Goal: Task Accomplishment & Management: Manage account settings

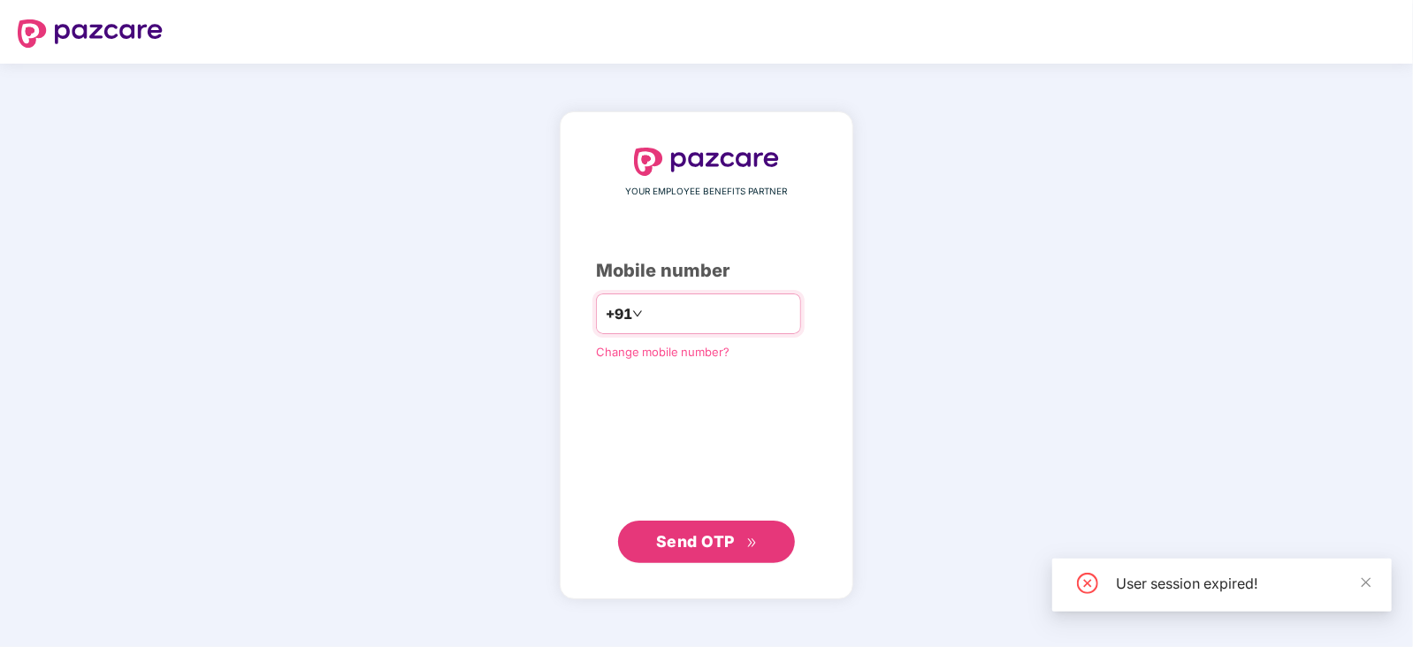
click at [686, 311] on input "number" at bounding box center [718, 314] width 145 height 28
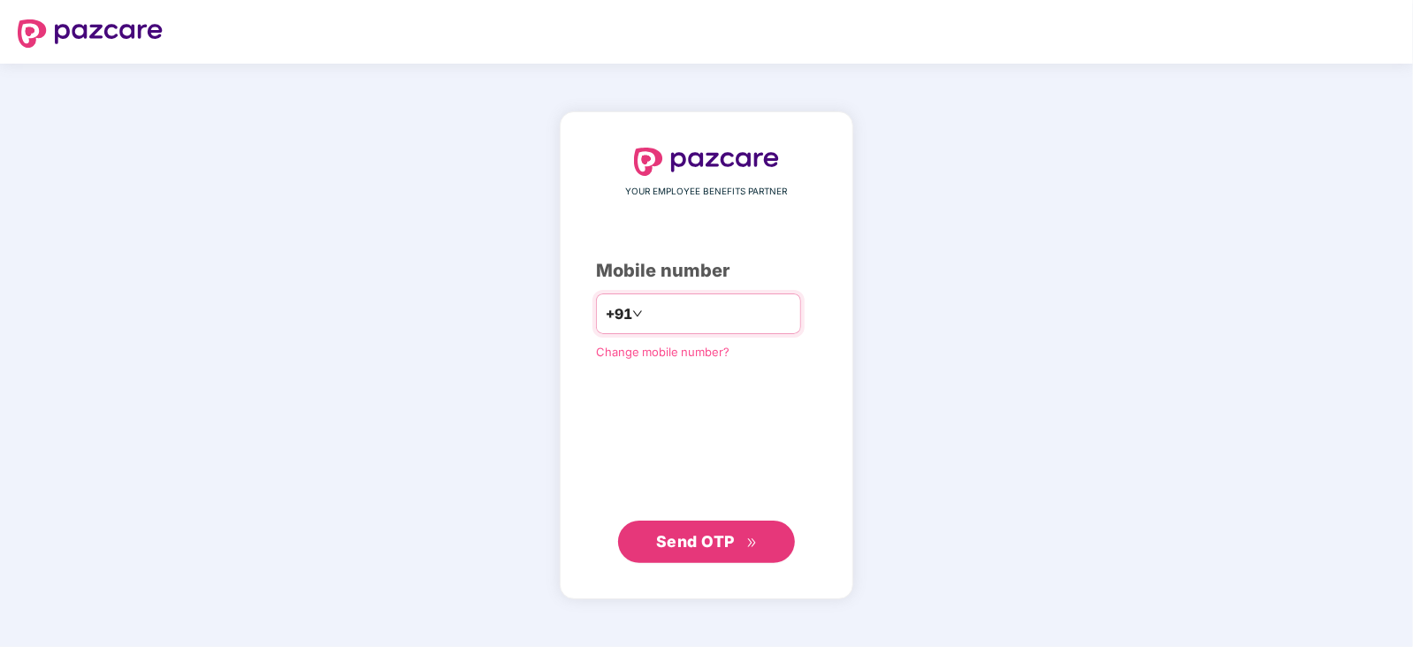
type input "**********"
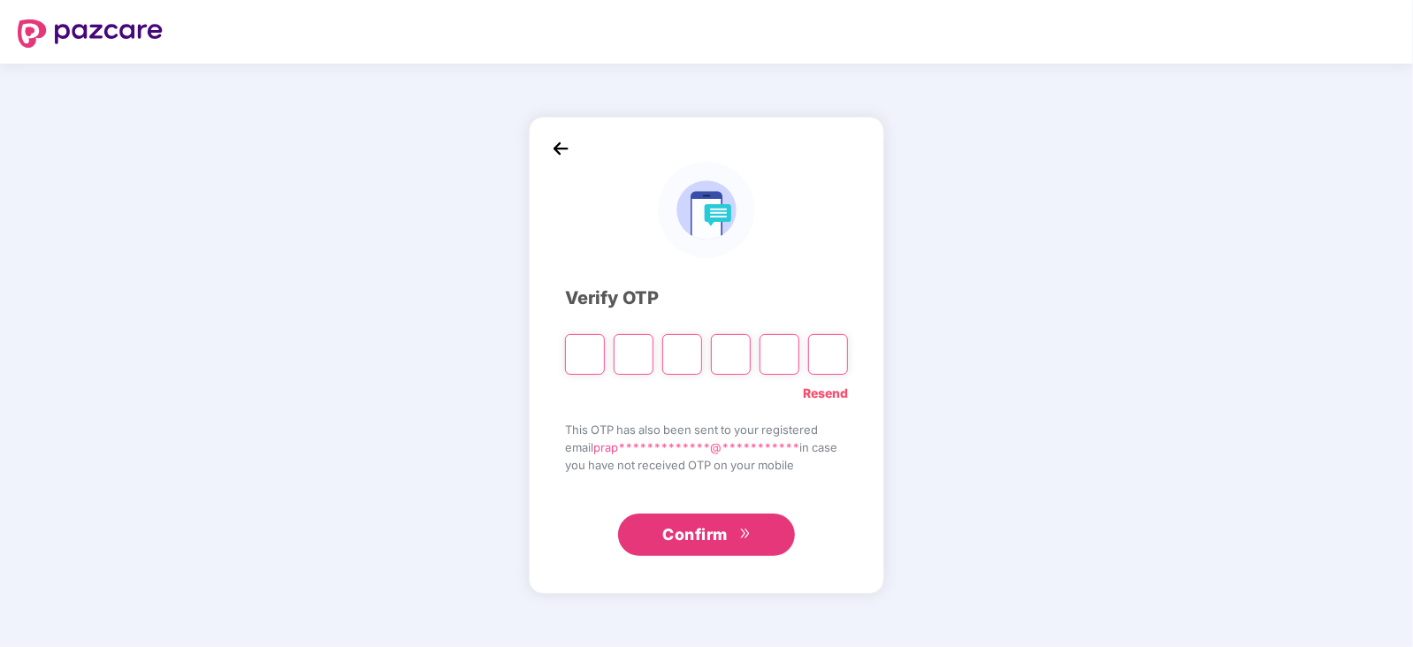
type input "*"
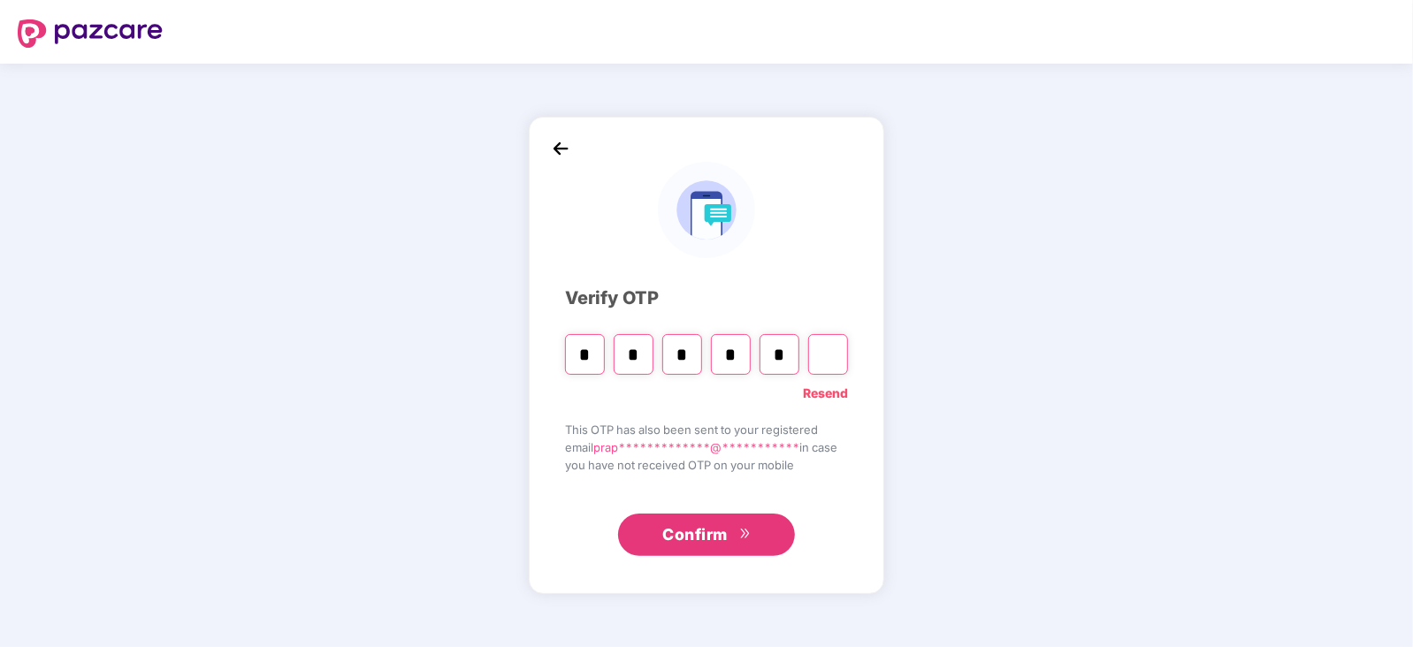
type input "*"
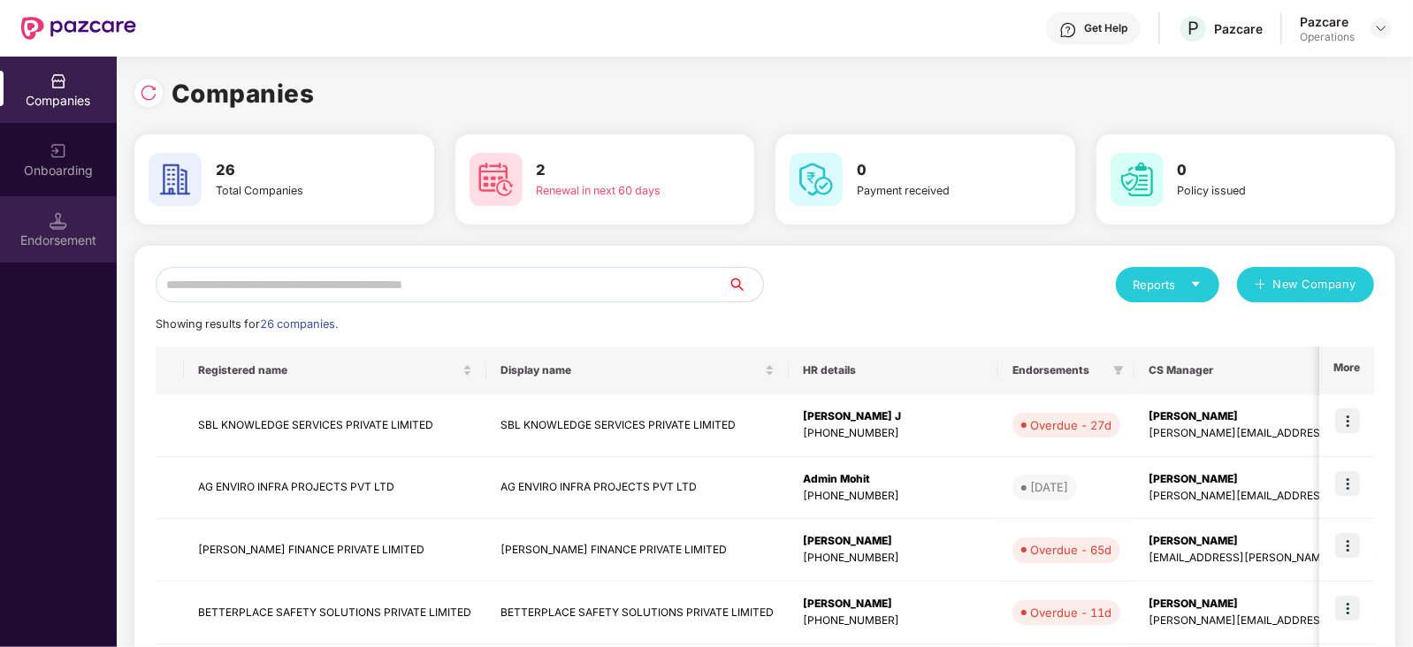
click at [60, 220] on img at bounding box center [59, 221] width 18 height 18
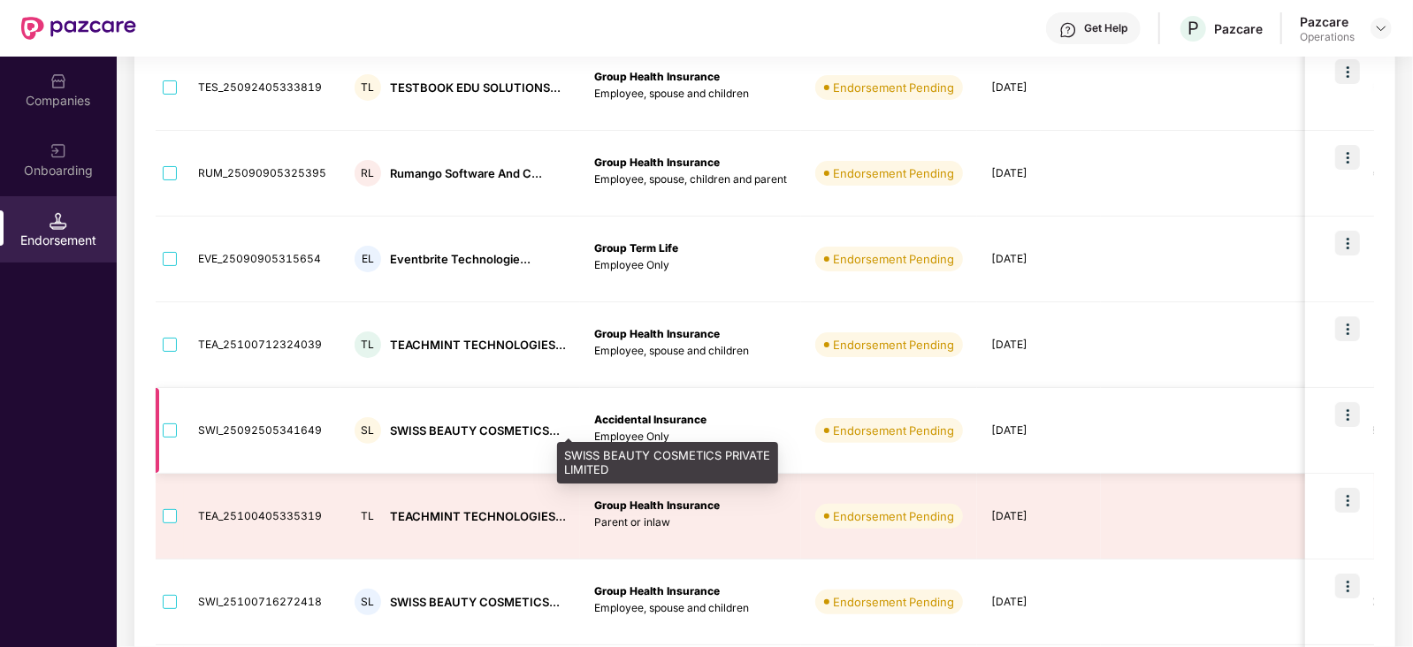
click at [430, 435] on div "SWISS BEAUTY COSMETICS..." at bounding box center [475, 431] width 170 height 17
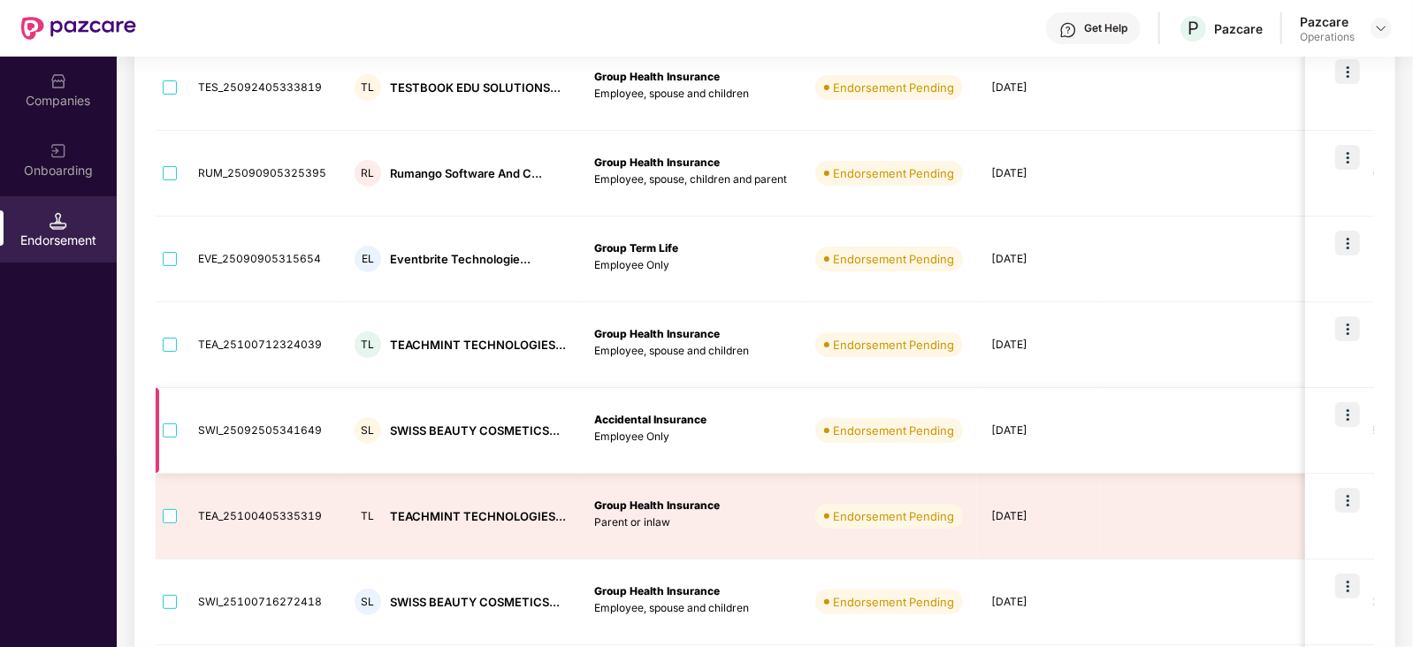
click at [1342, 410] on img at bounding box center [1347, 414] width 25 height 25
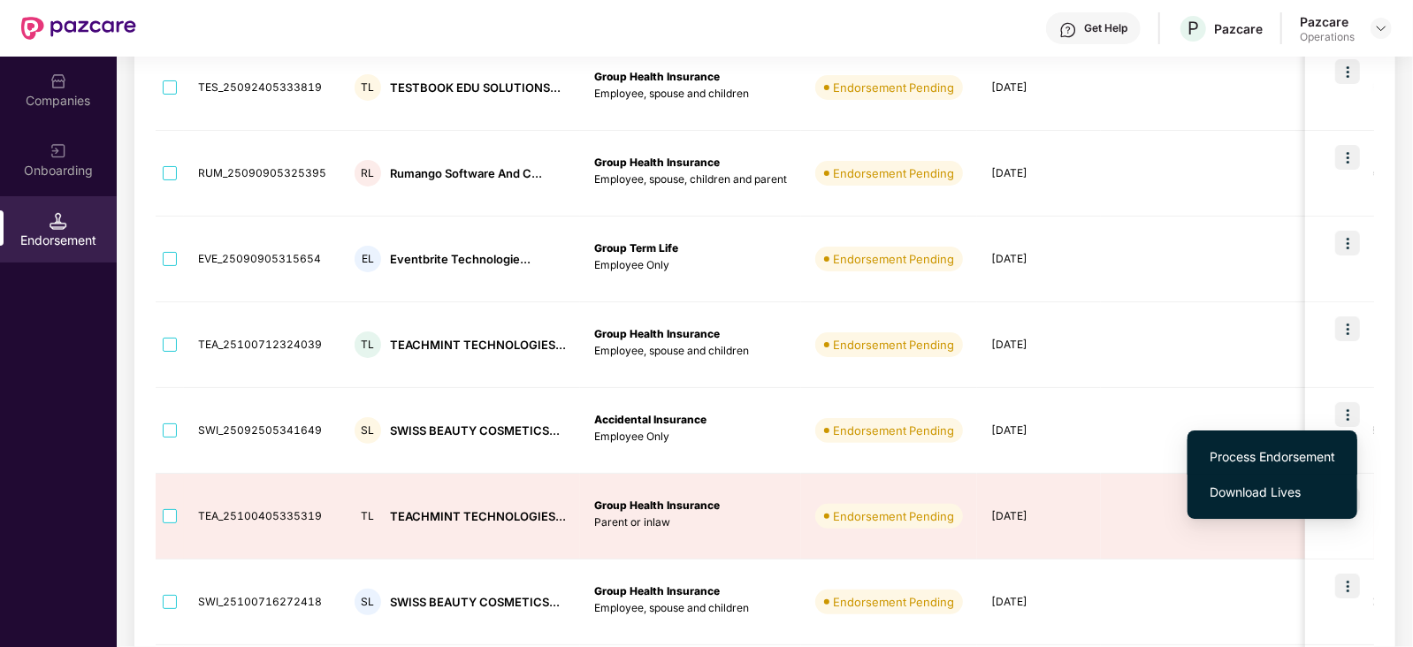
click at [1241, 452] on span "Process Endorsement" at bounding box center [1273, 456] width 126 height 19
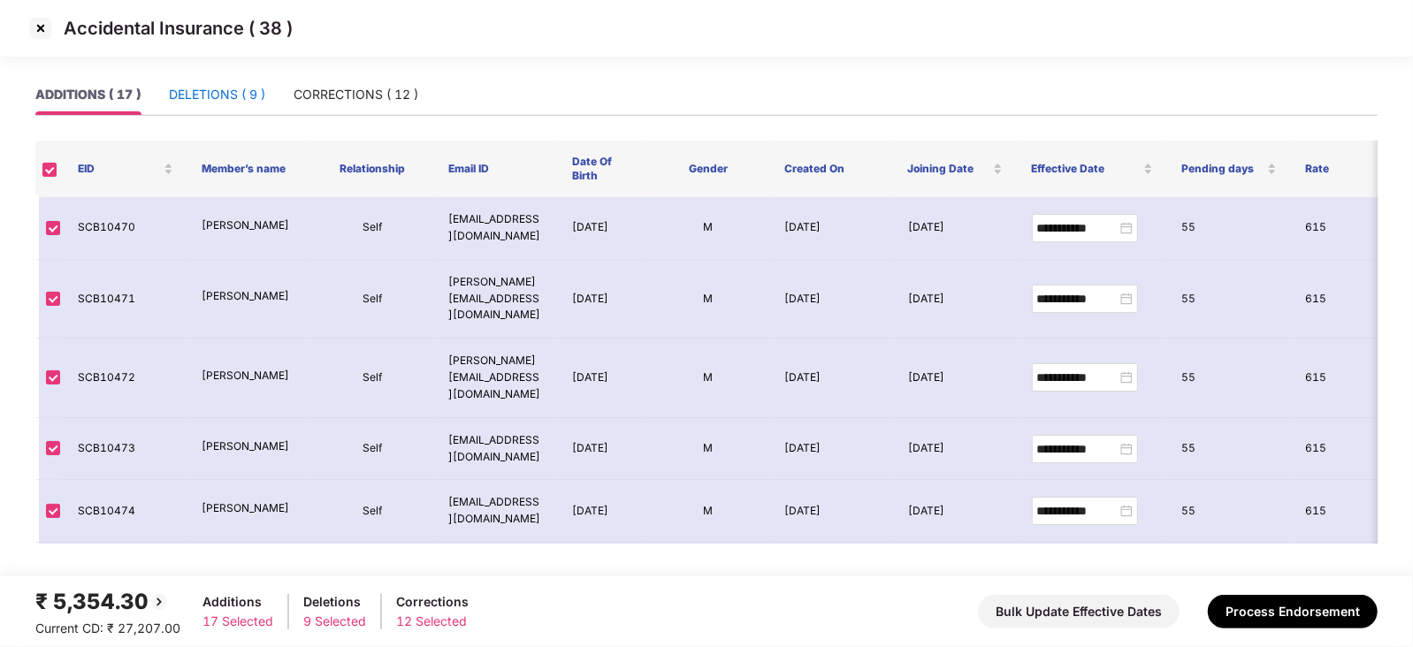
click at [227, 92] on div "DELETIONS ( 9 )" at bounding box center [217, 94] width 96 height 19
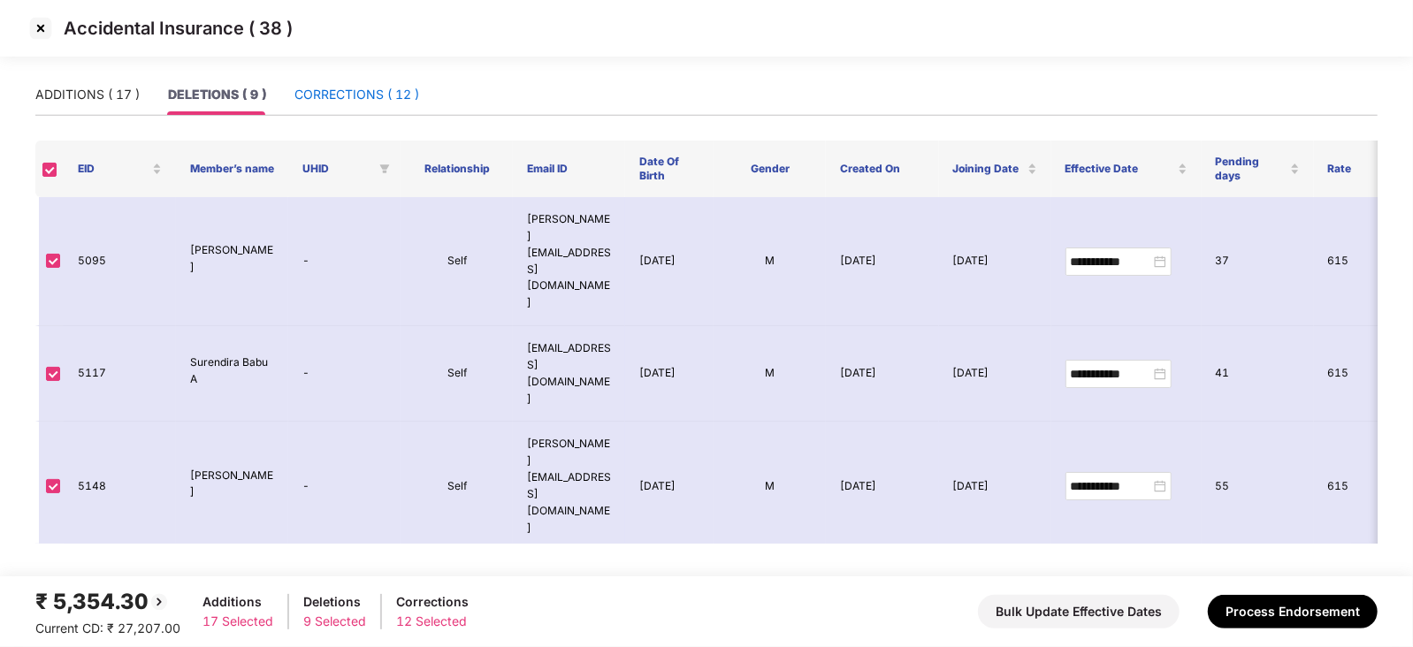
click at [342, 99] on div "CORRECTIONS ( 12 )" at bounding box center [356, 94] width 125 height 19
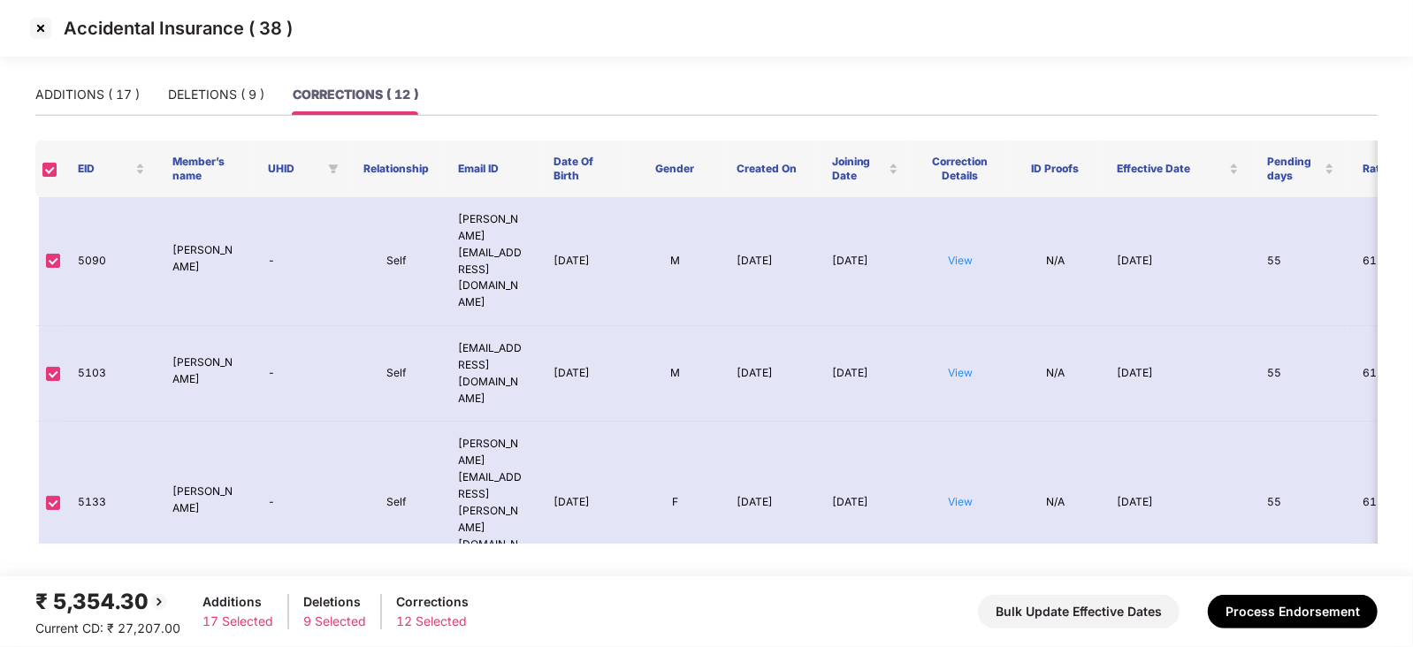
click at [40, 24] on img at bounding box center [41, 28] width 28 height 28
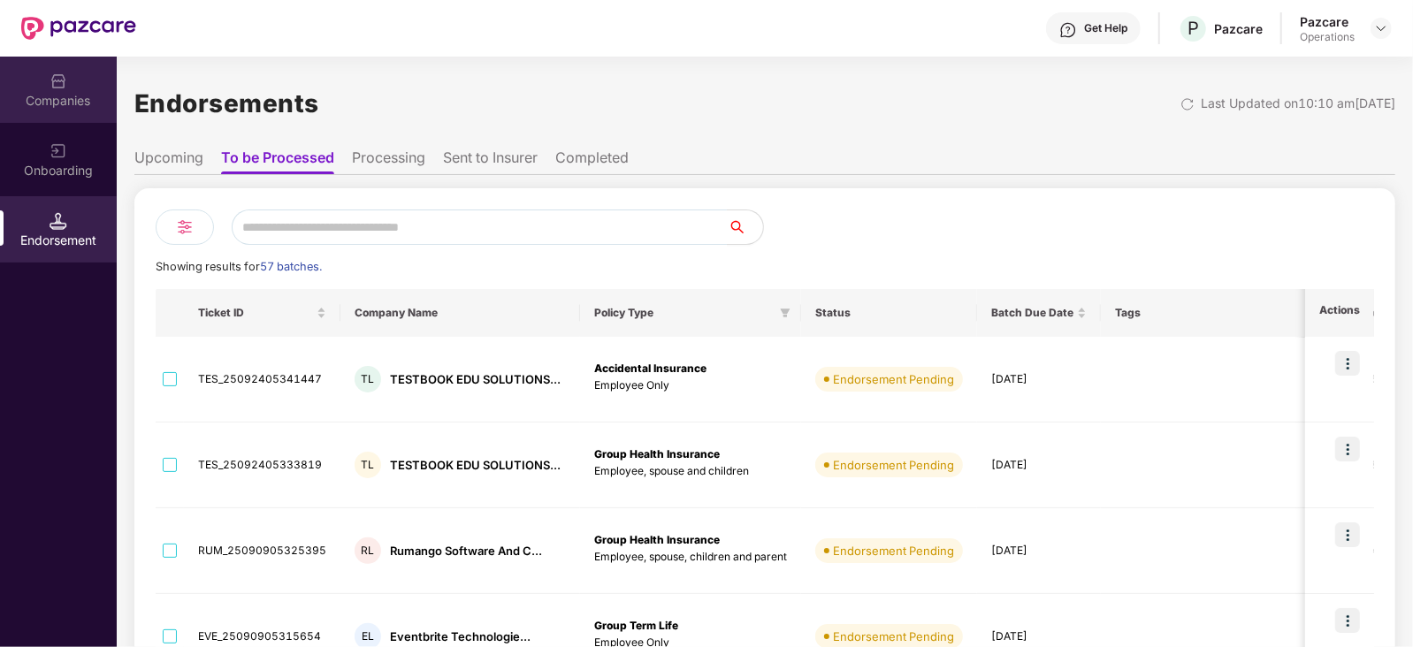
click at [64, 105] on div "Companies" at bounding box center [58, 101] width 117 height 18
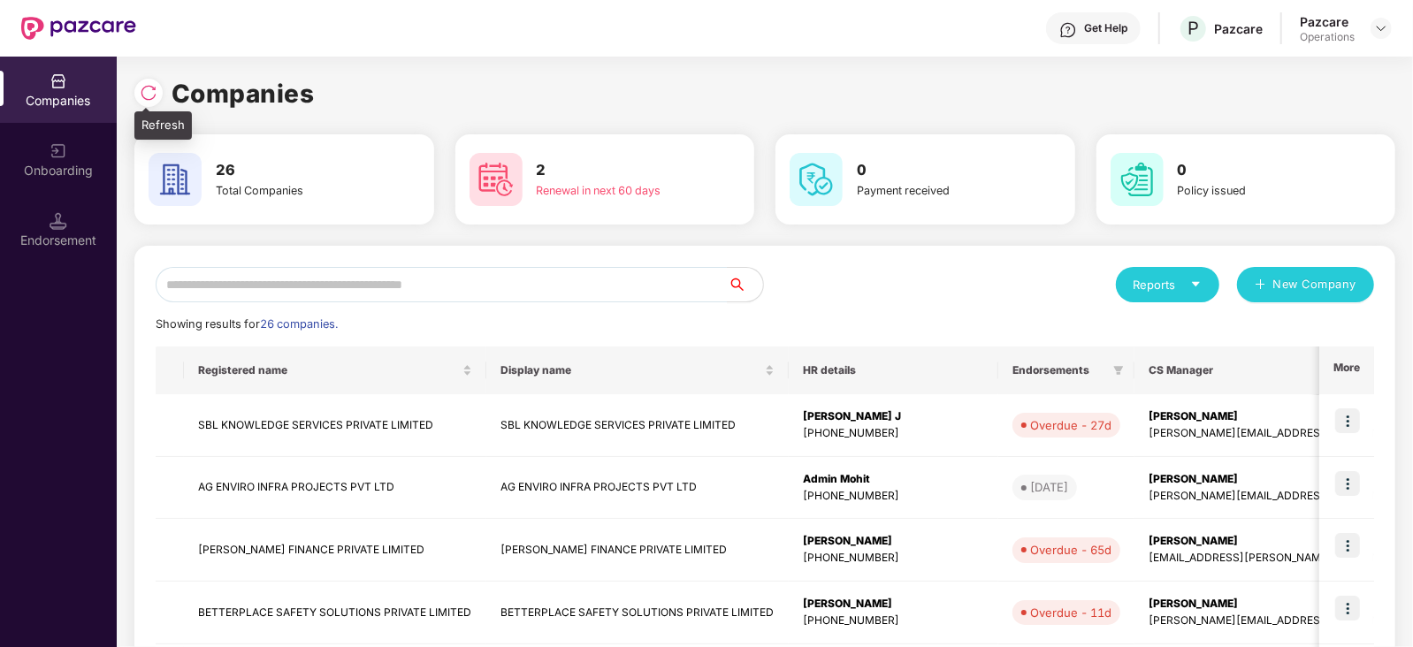
click at [149, 89] on img at bounding box center [149, 93] width 18 height 18
click at [378, 223] on div "26 Total Companies" at bounding box center [284, 179] width 300 height 90
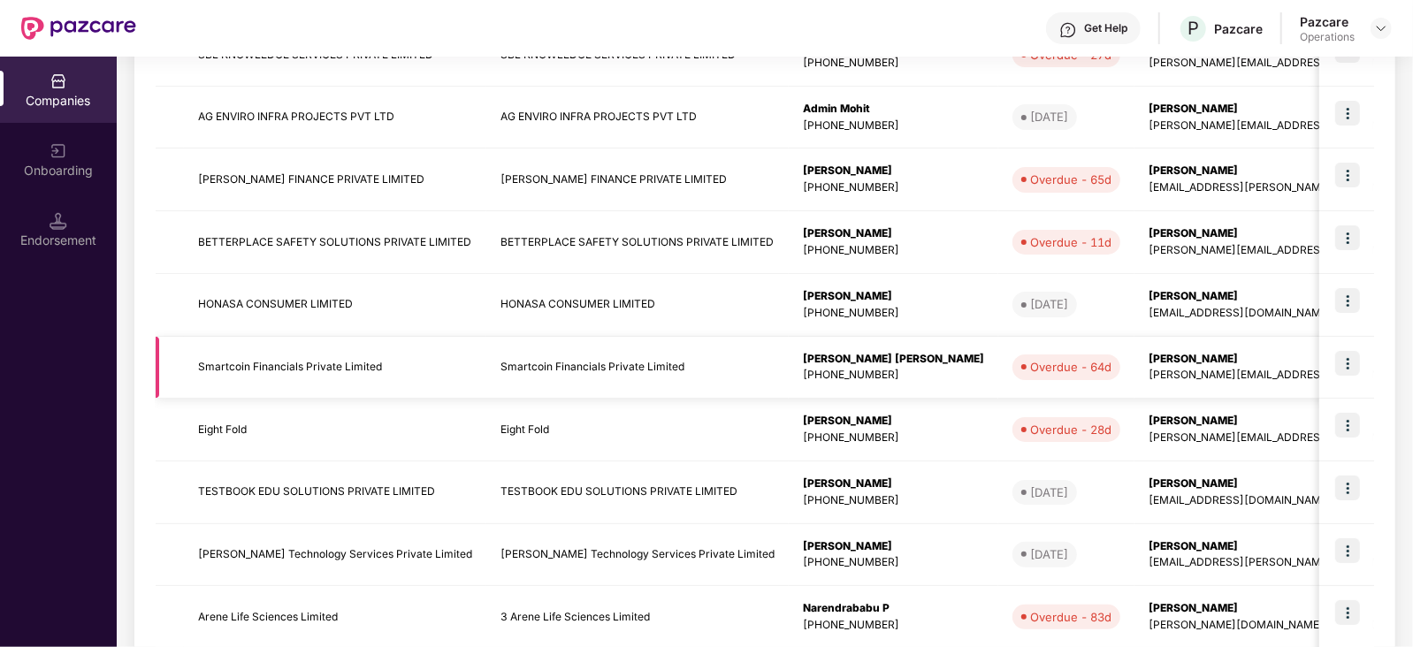
scroll to position [470, 0]
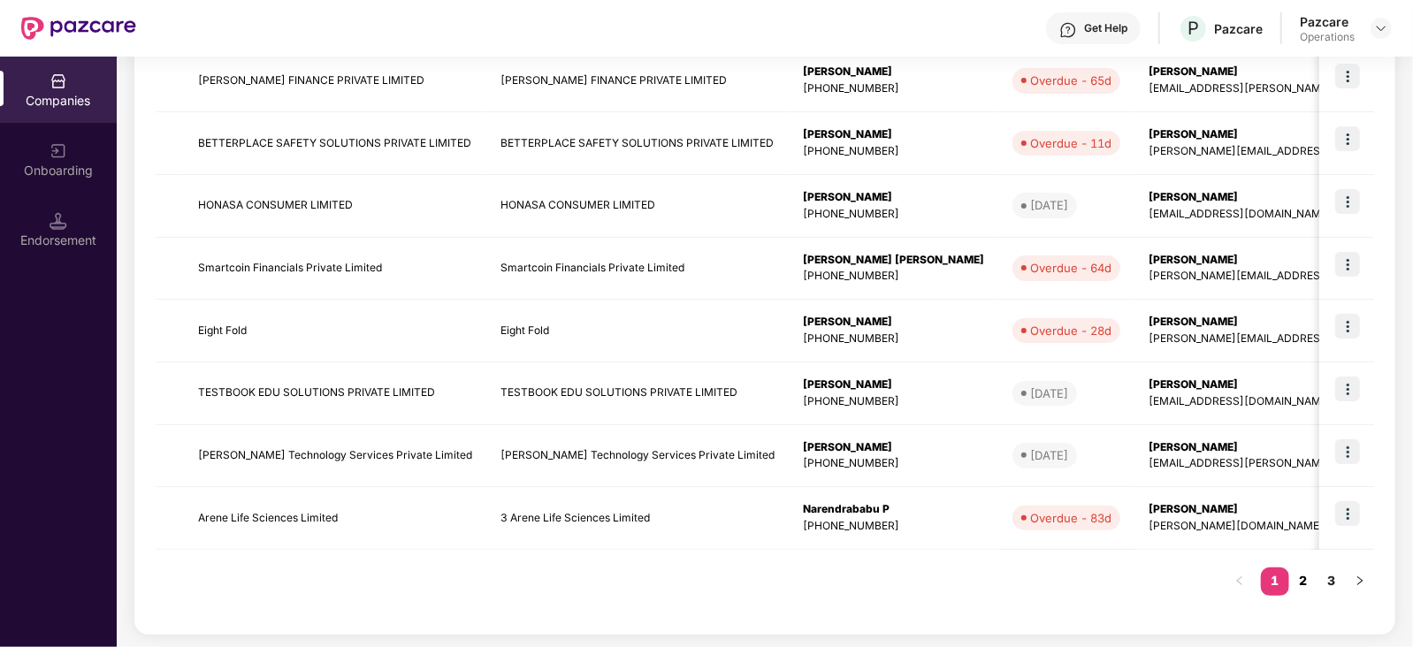
click at [1299, 576] on link "2" at bounding box center [1303, 581] width 28 height 27
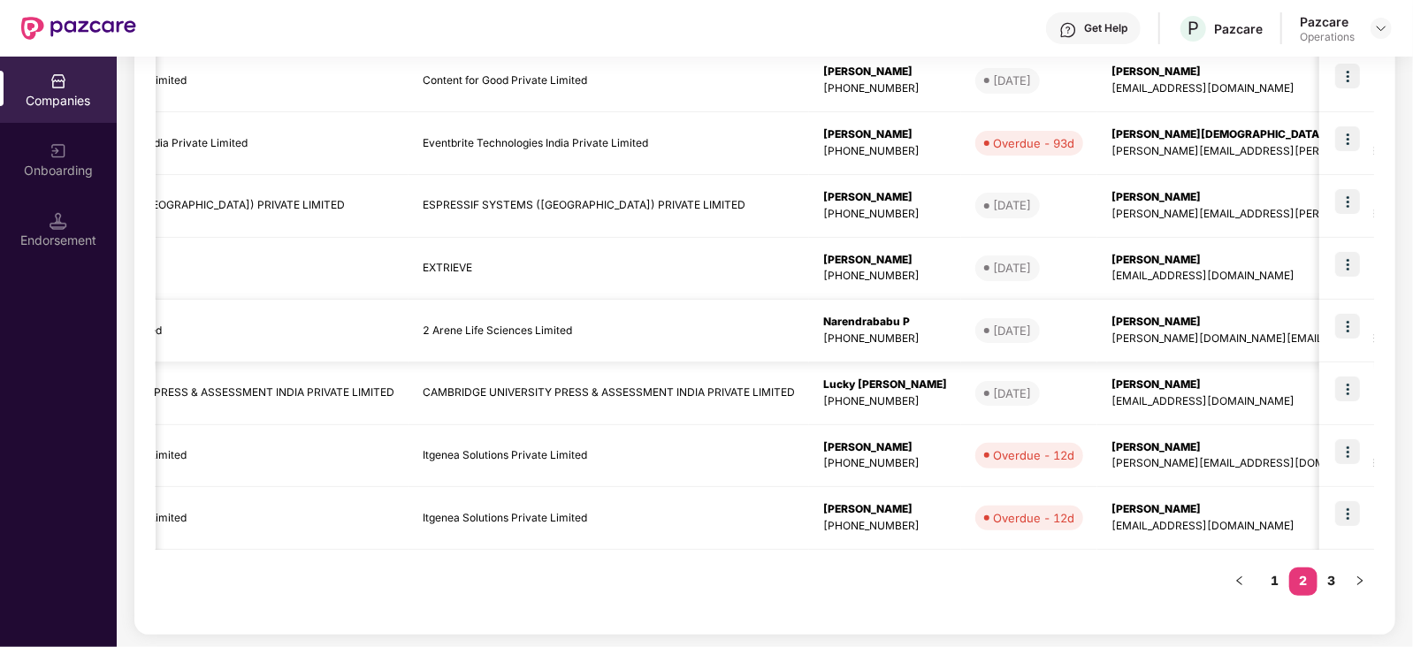
scroll to position [0, 187]
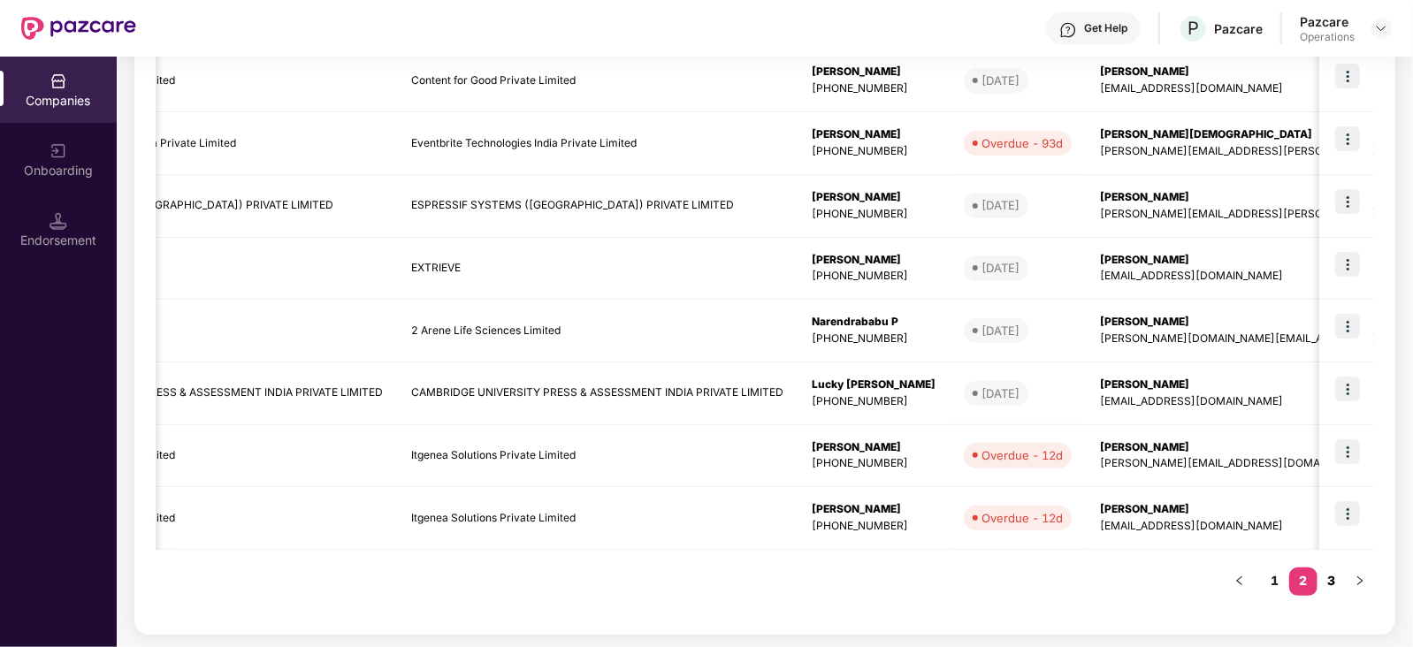
click at [1338, 583] on link "3" at bounding box center [1331, 581] width 28 height 27
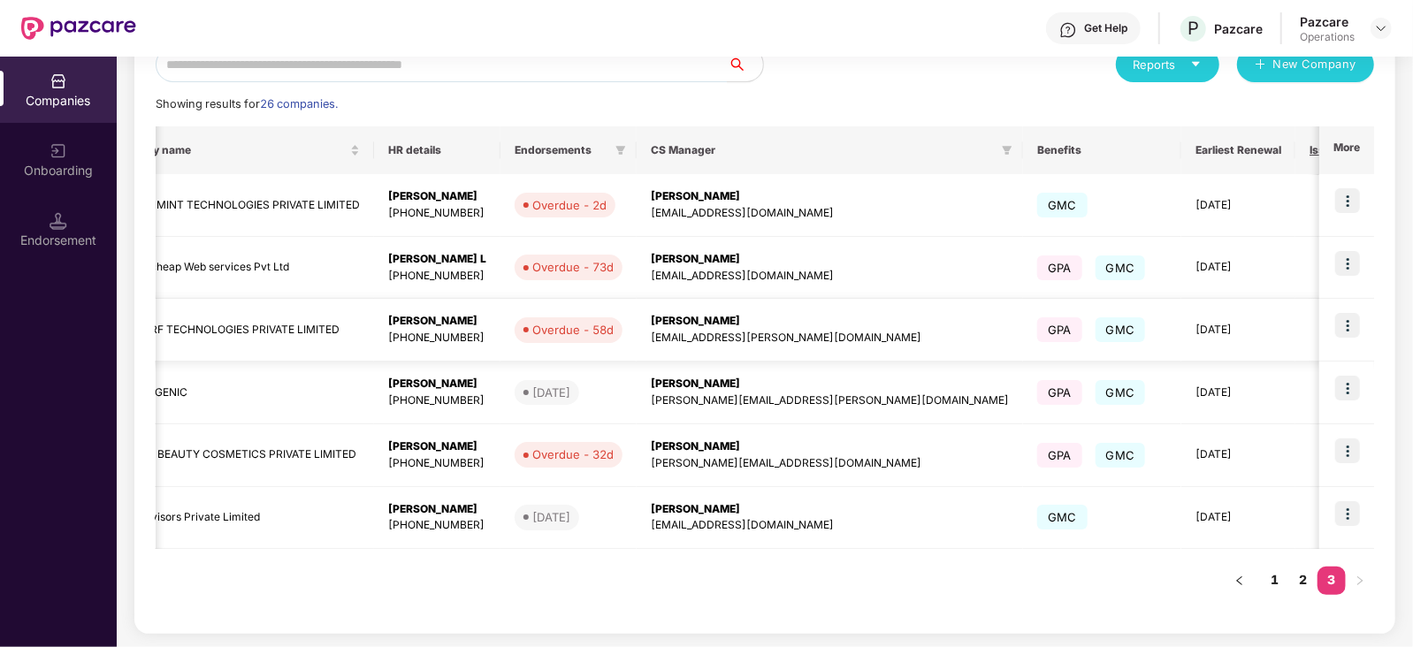
scroll to position [220, 0]
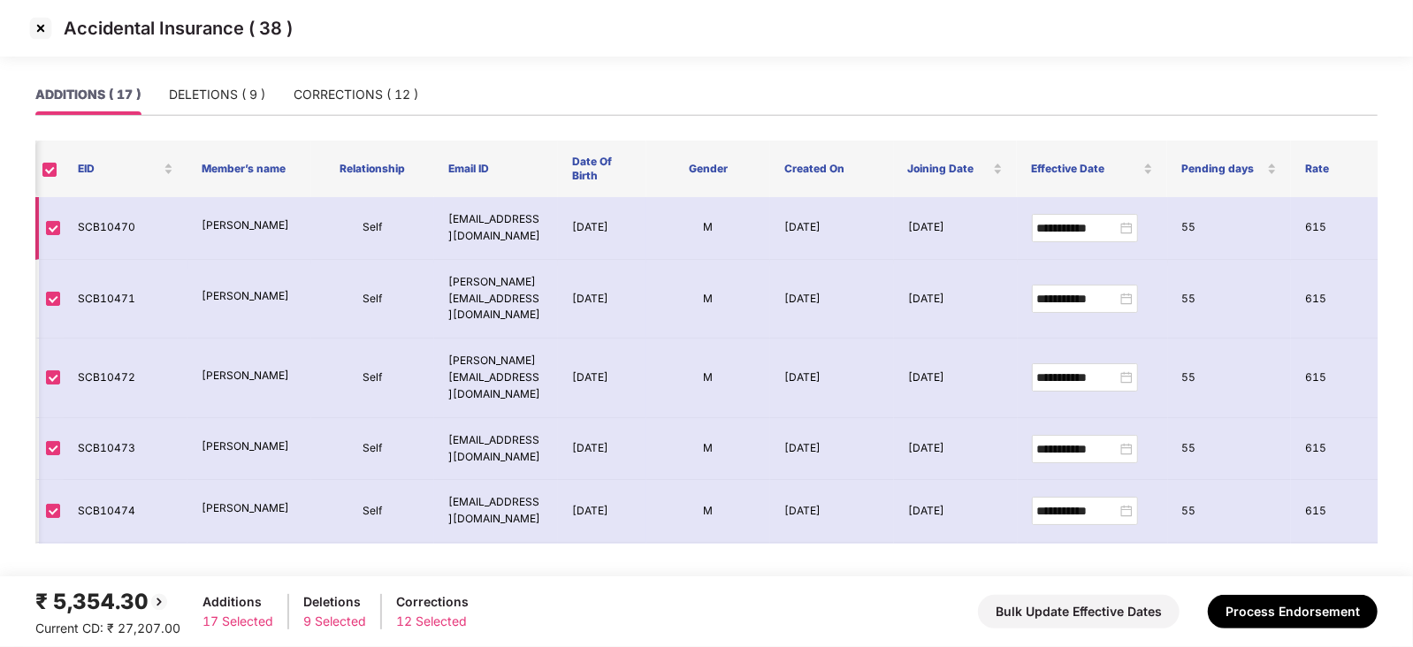
scroll to position [0, 162]
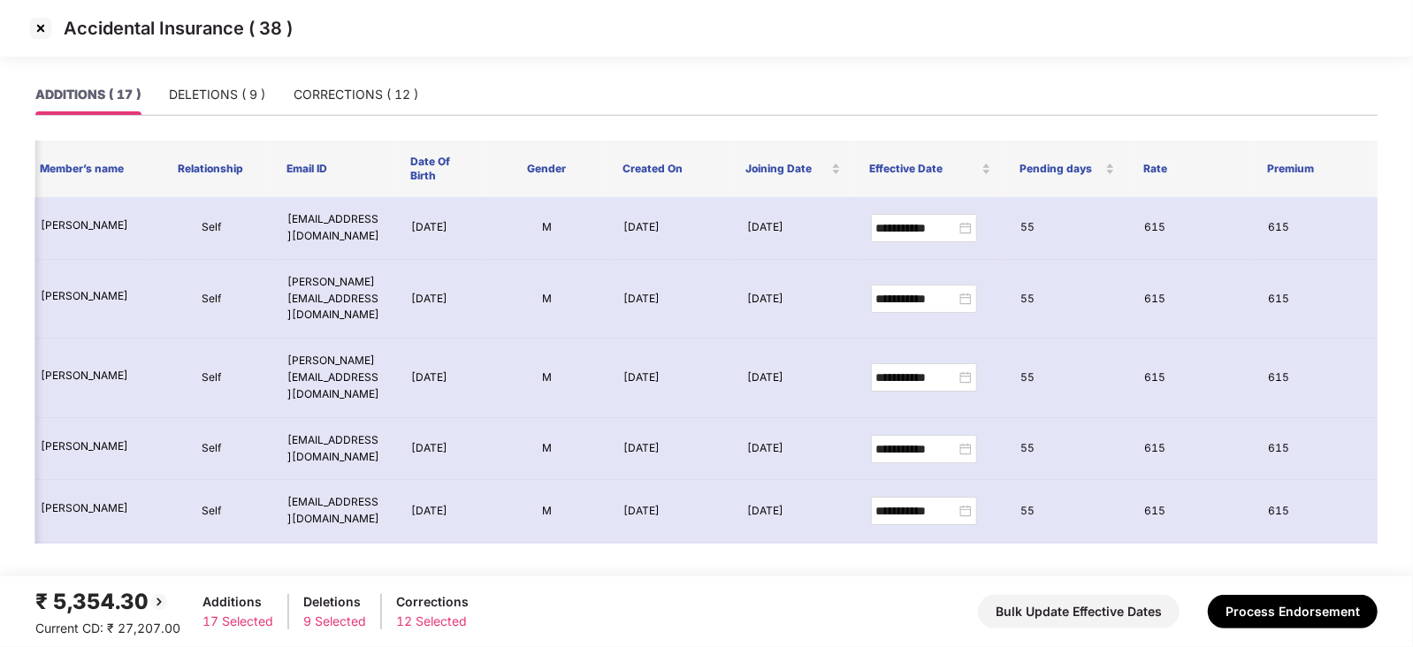
click at [43, 26] on img at bounding box center [41, 28] width 28 height 28
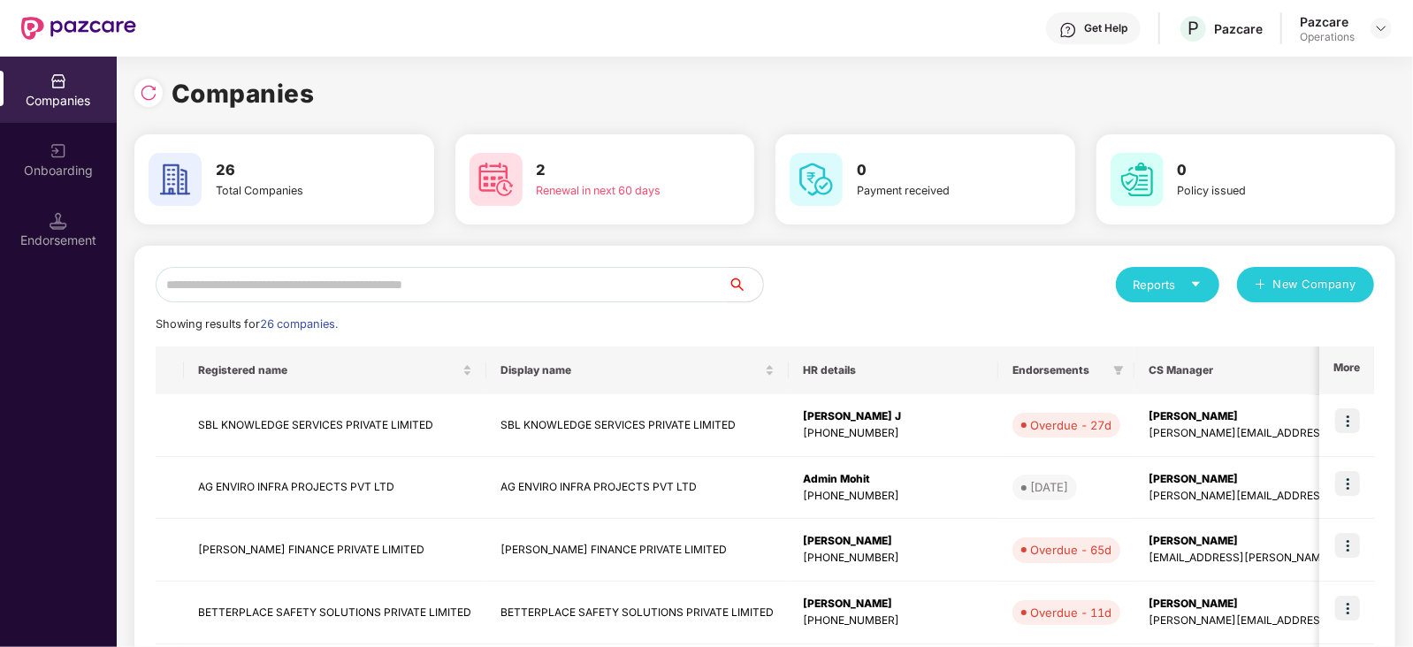
click at [274, 294] on input "text" at bounding box center [442, 284] width 572 height 35
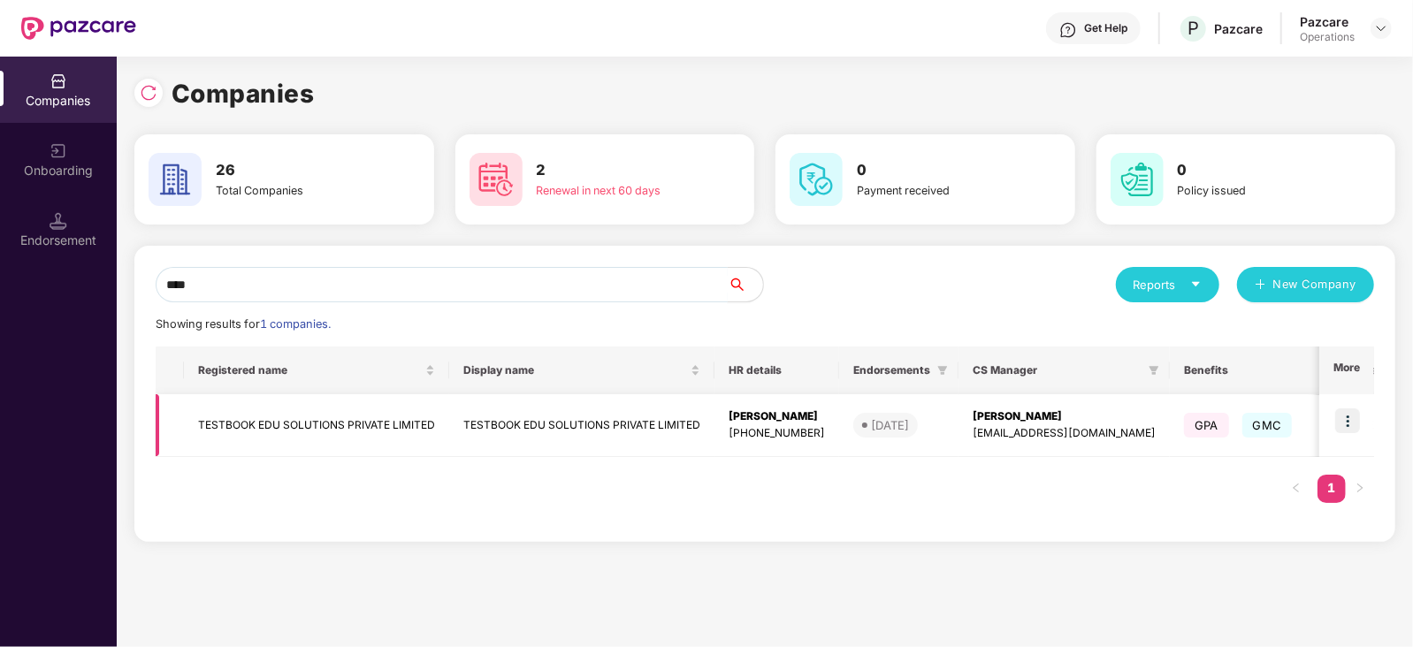
type input "****"
click at [1370, 419] on td at bounding box center [1346, 425] width 55 height 63
click at [1342, 419] on img at bounding box center [1347, 420] width 25 height 25
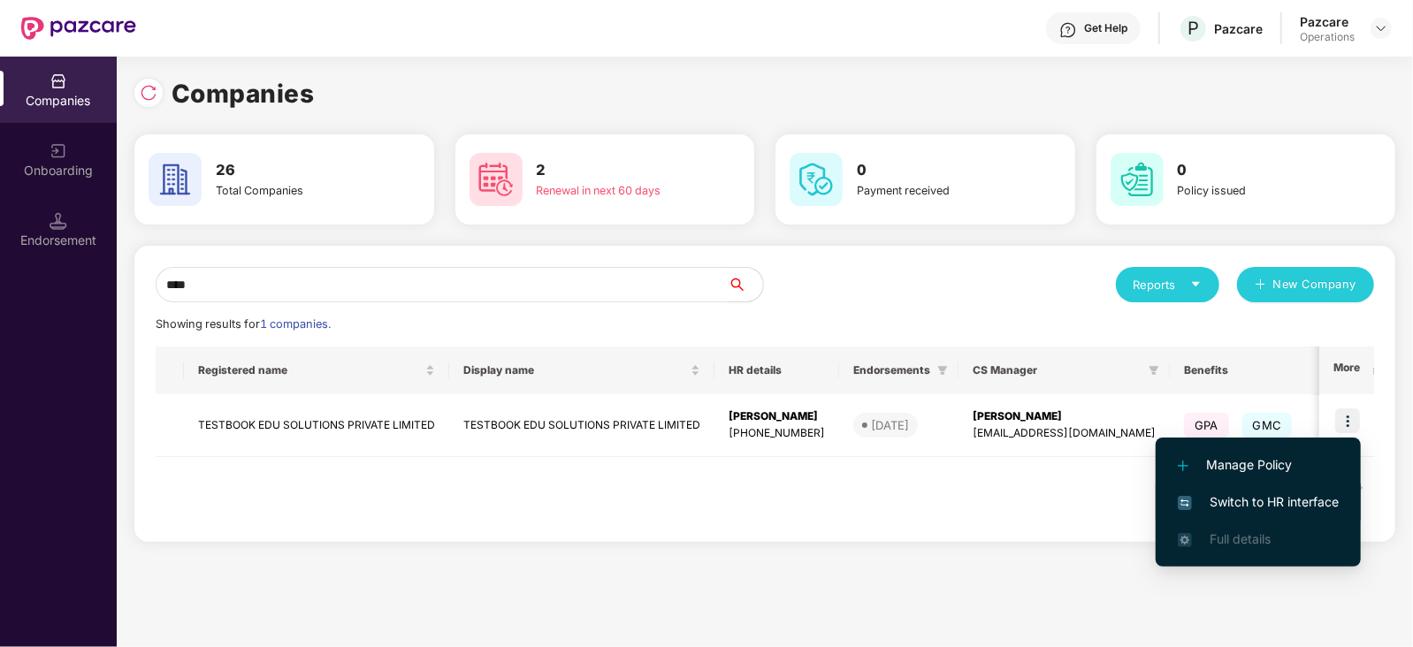
click at [1256, 502] on span "Switch to HR interface" at bounding box center [1258, 501] width 161 height 19
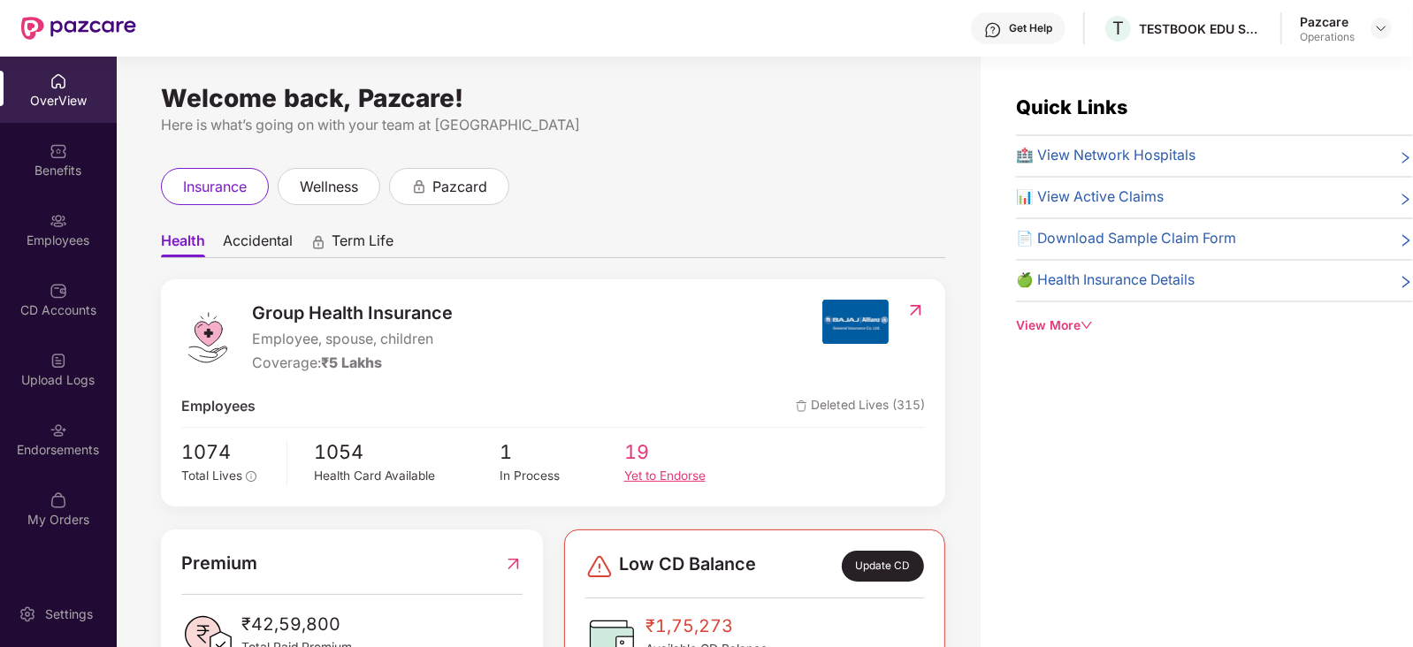
scroll to position [2, 0]
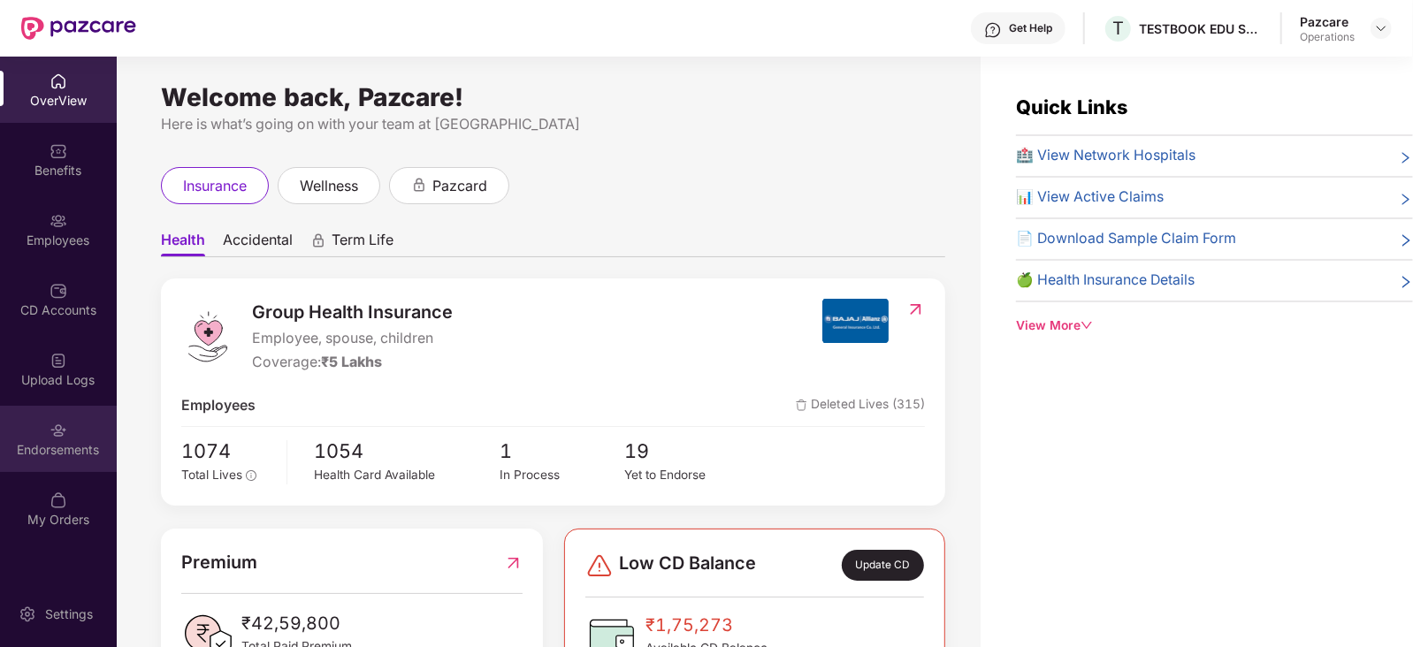
click at [3, 428] on div "Endorsements" at bounding box center [58, 439] width 117 height 66
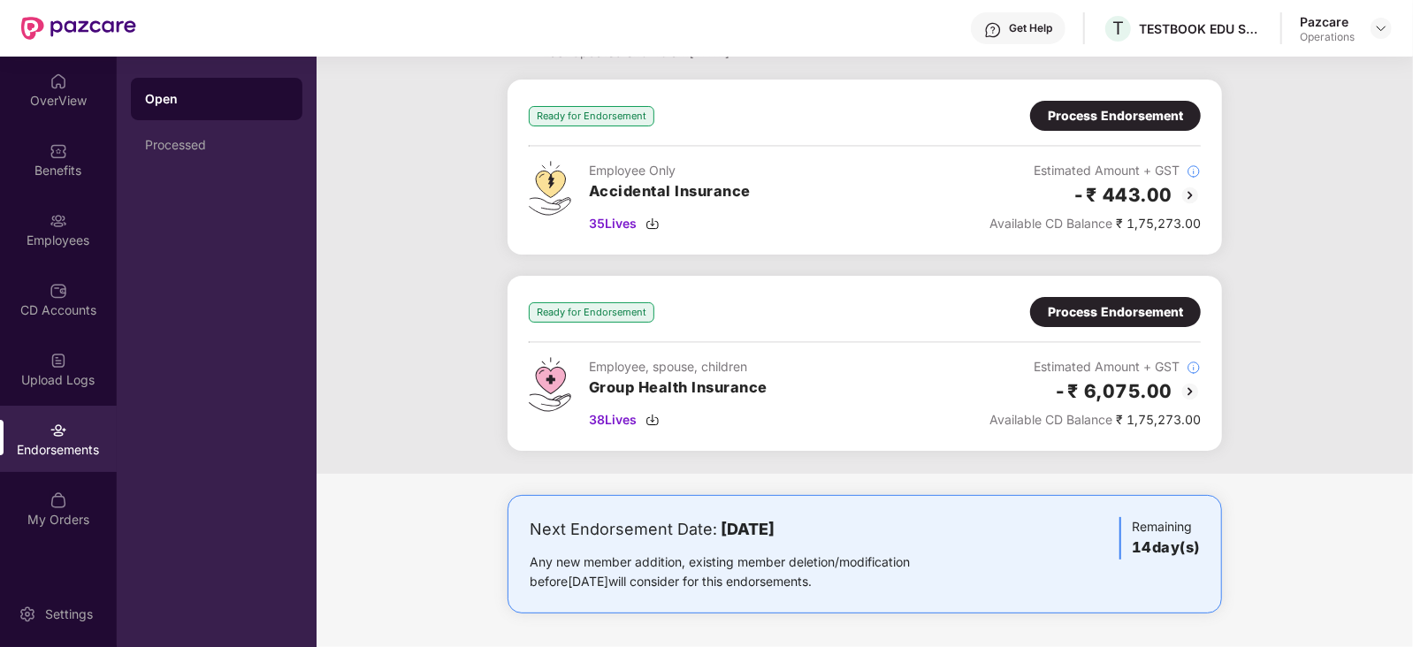
scroll to position [75, 0]
click at [1190, 392] on img at bounding box center [1190, 390] width 21 height 21
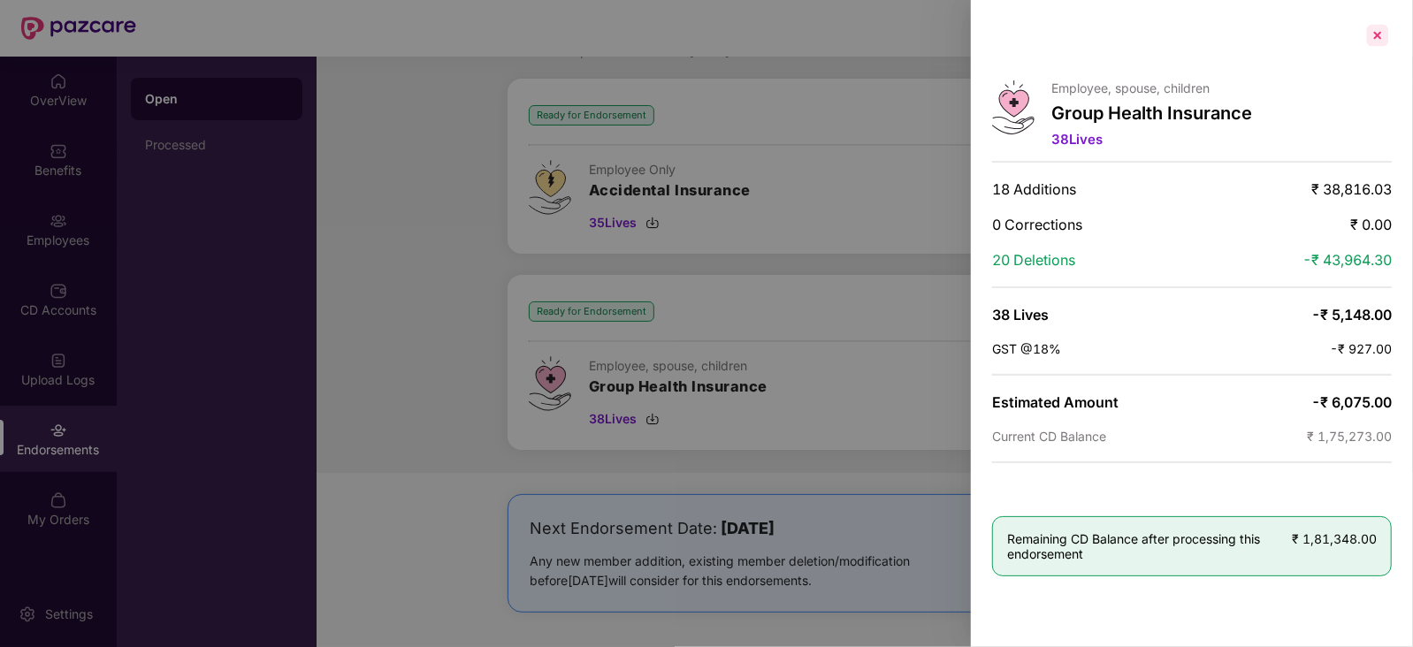
click at [1384, 46] on div at bounding box center [1377, 35] width 28 height 28
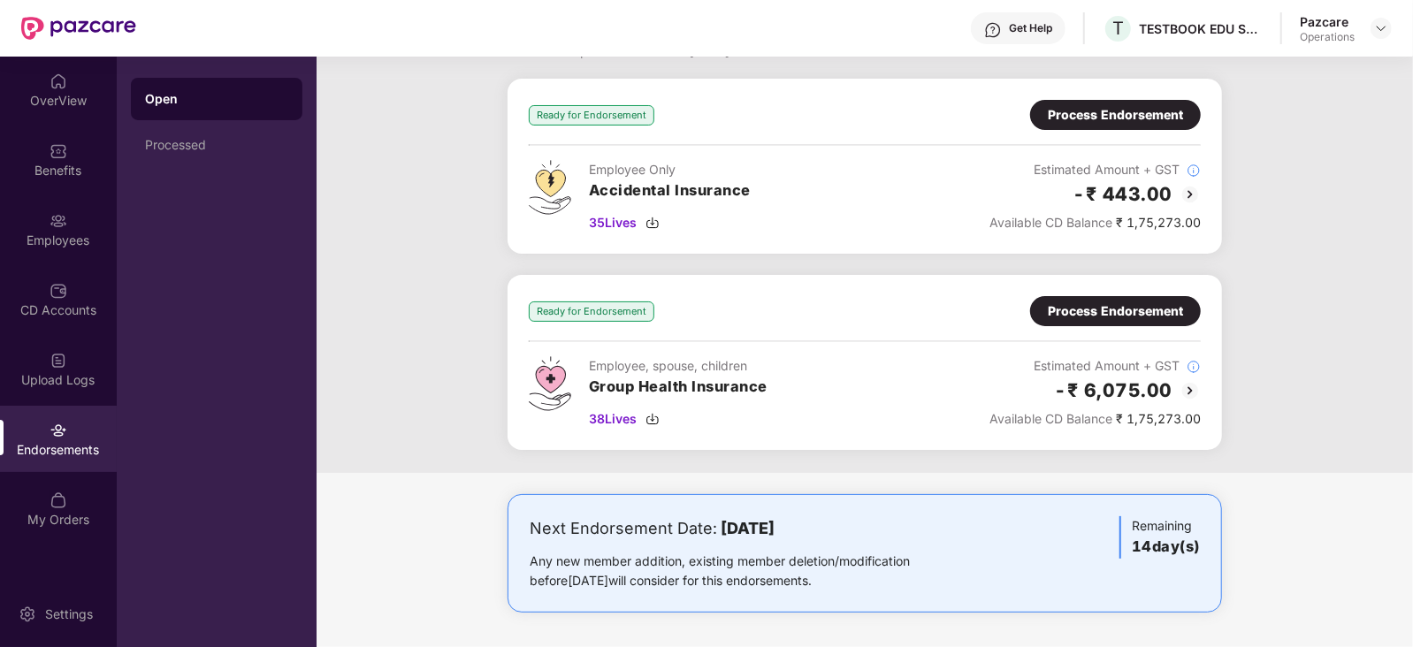
click at [1194, 195] on img at bounding box center [1190, 194] width 21 height 21
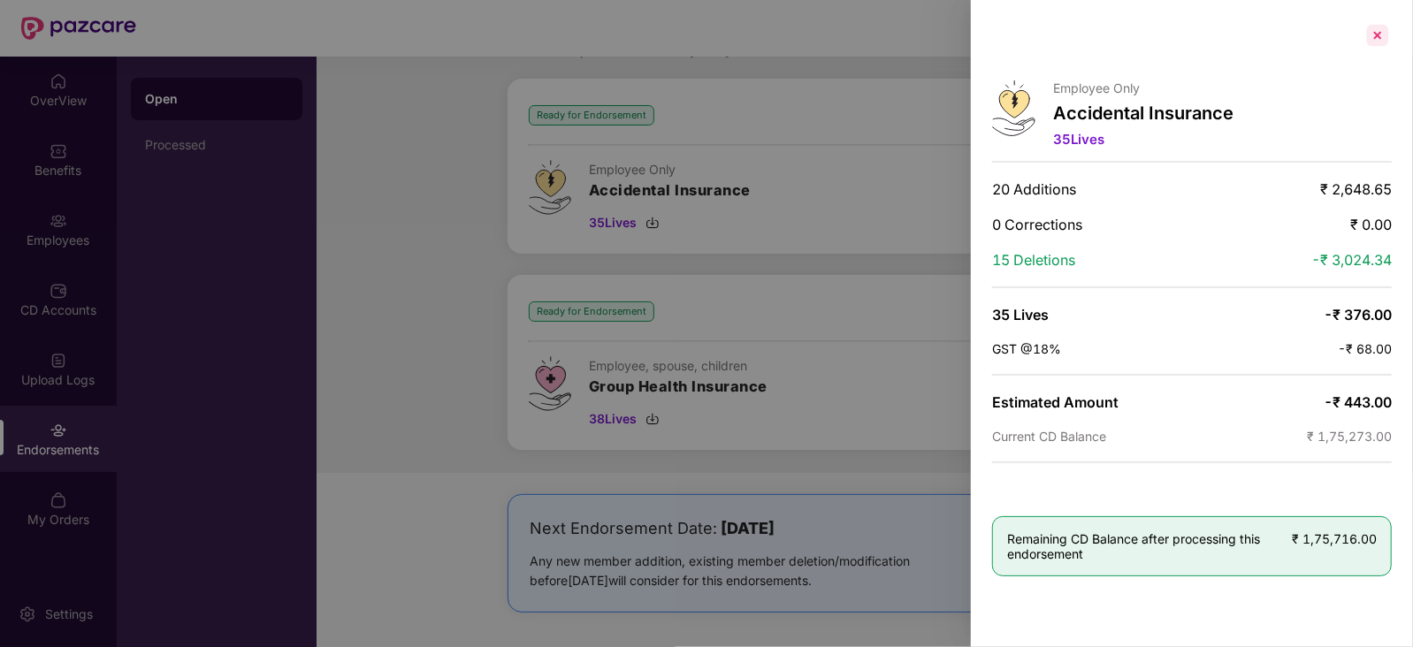
click at [1371, 34] on div at bounding box center [1377, 35] width 28 height 28
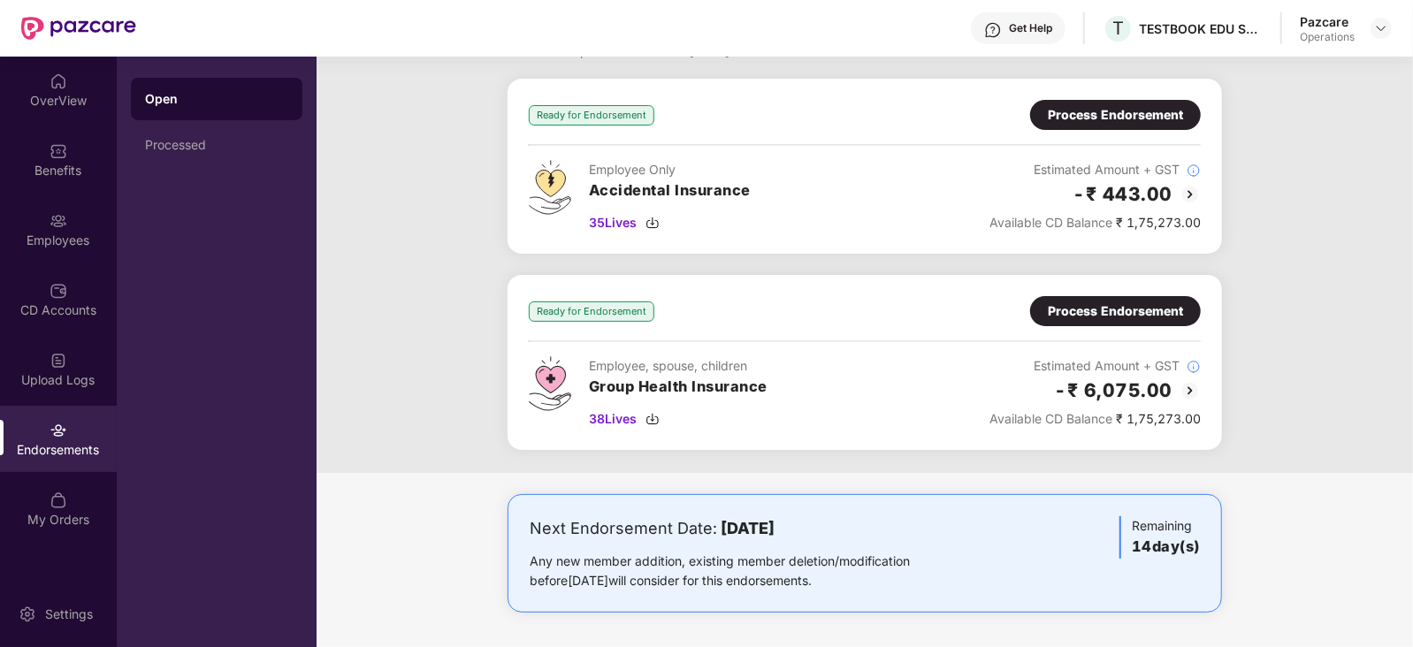
click at [1369, 36] on div "Pazcare Operations" at bounding box center [1346, 28] width 92 height 31
click at [1378, 34] on img at bounding box center [1381, 28] width 14 height 14
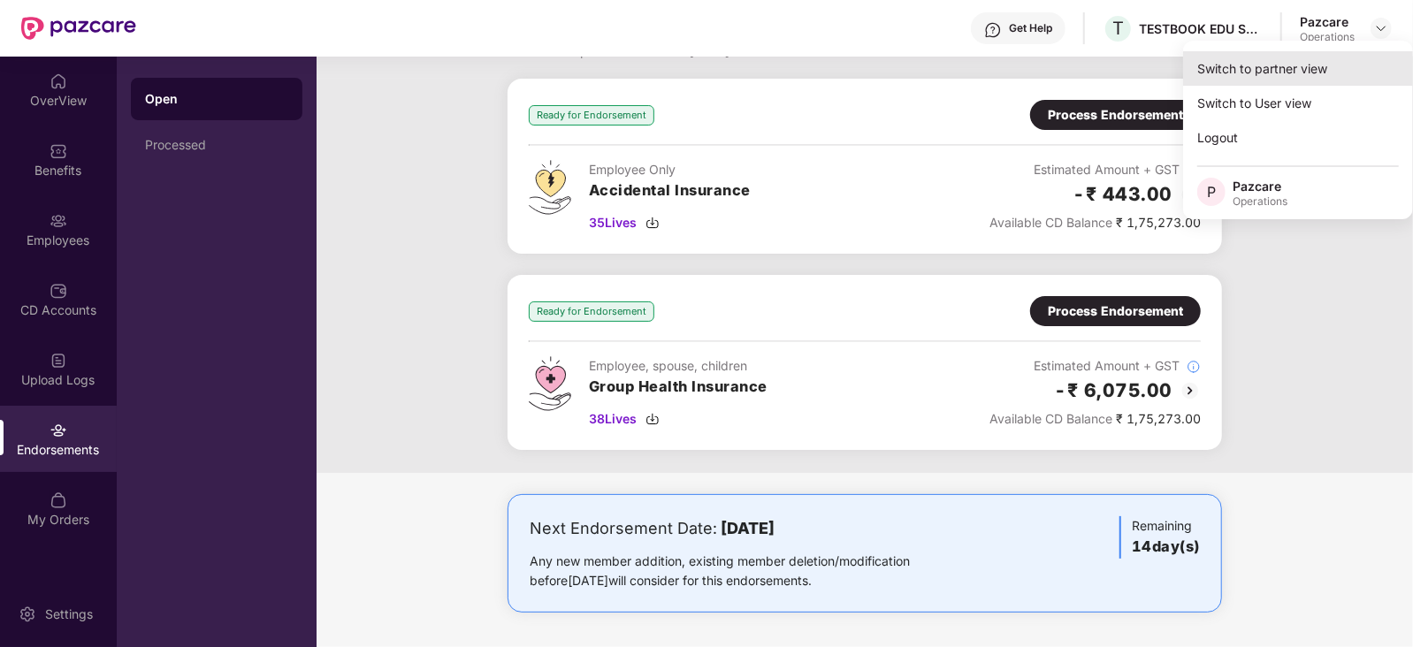
click at [1294, 73] on div "Switch to partner view" at bounding box center [1298, 68] width 230 height 34
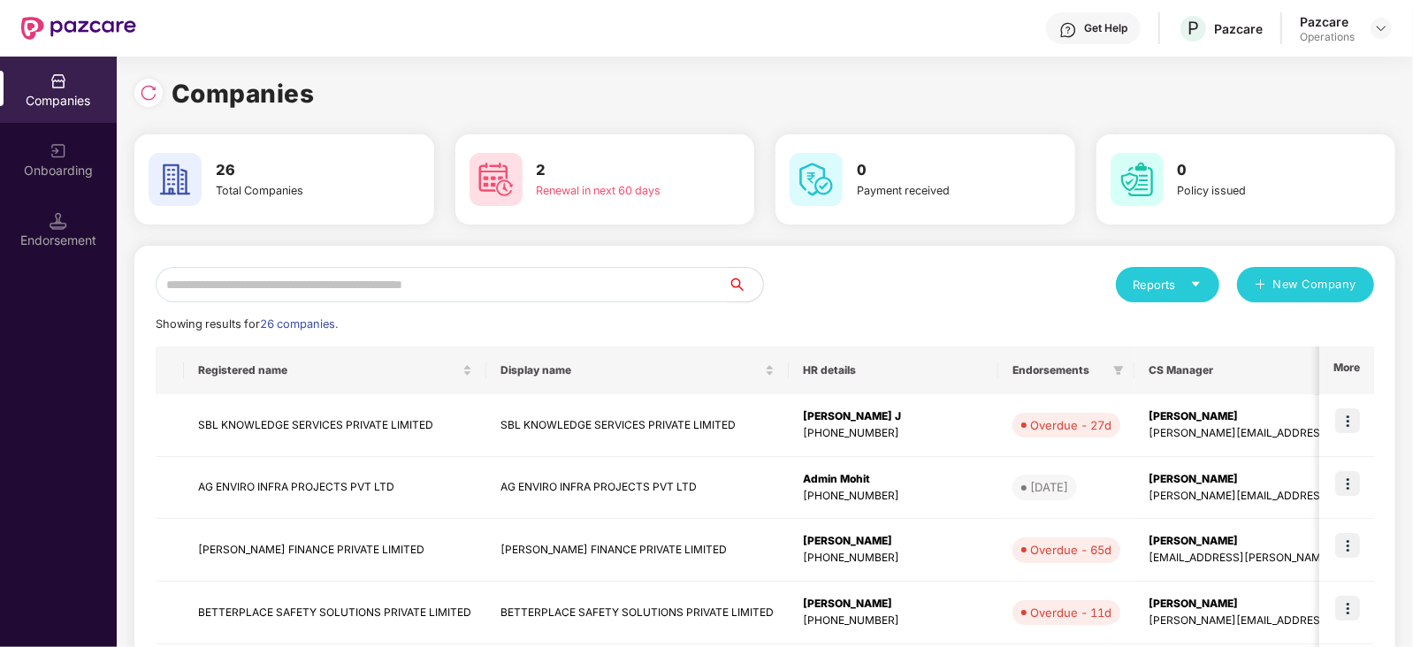
click at [473, 282] on input "text" at bounding box center [442, 284] width 572 height 35
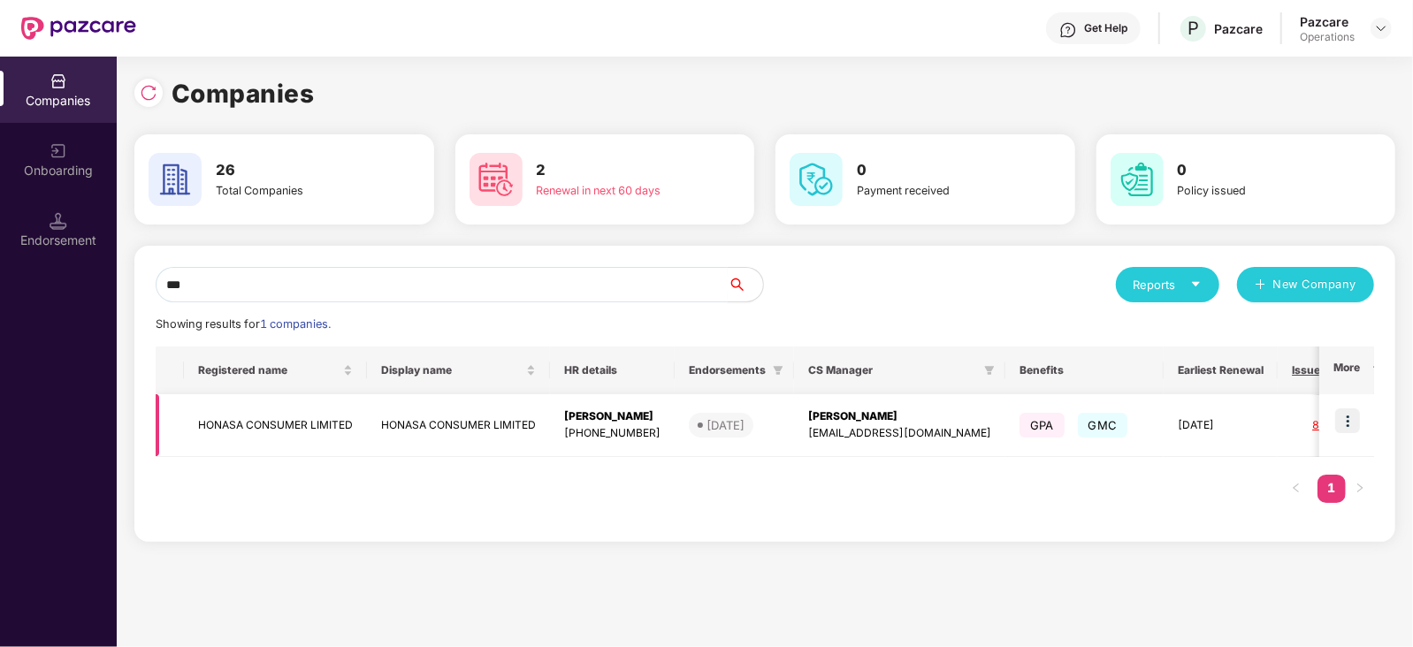
type input "***"
click at [1352, 417] on img at bounding box center [1347, 420] width 25 height 25
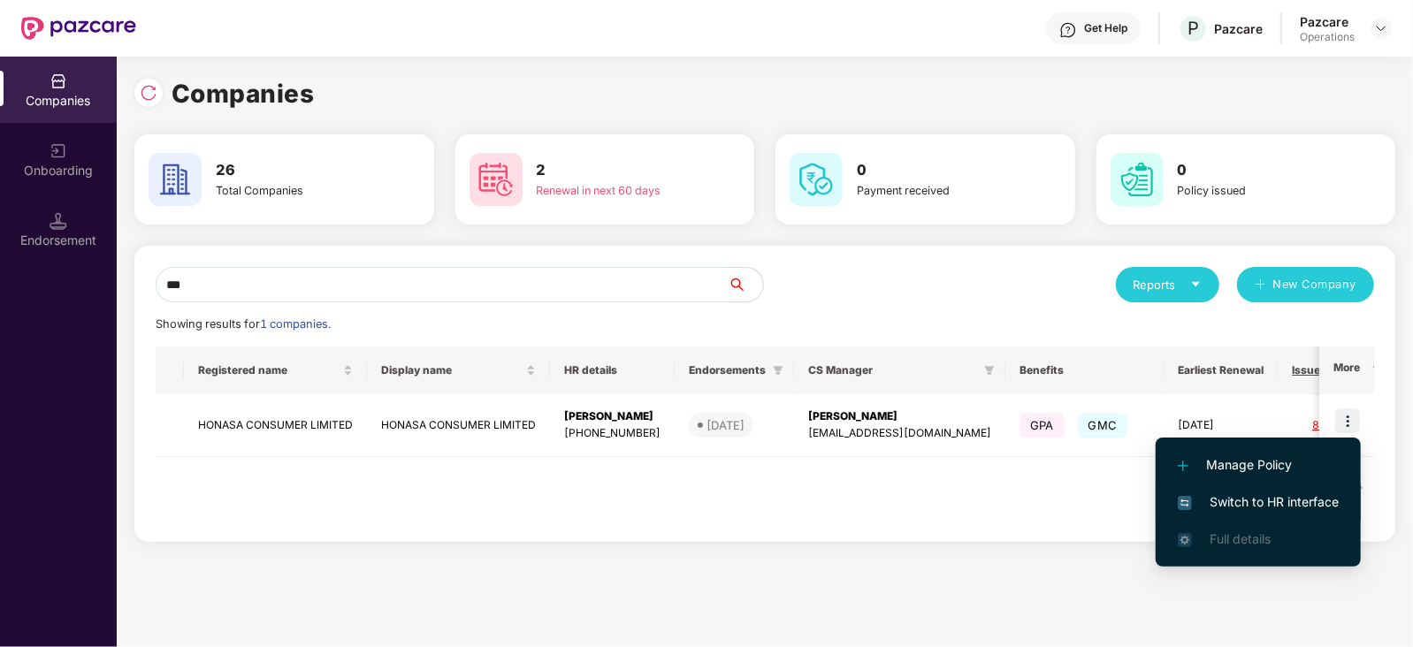
click at [1247, 501] on span "Switch to HR interface" at bounding box center [1258, 501] width 161 height 19
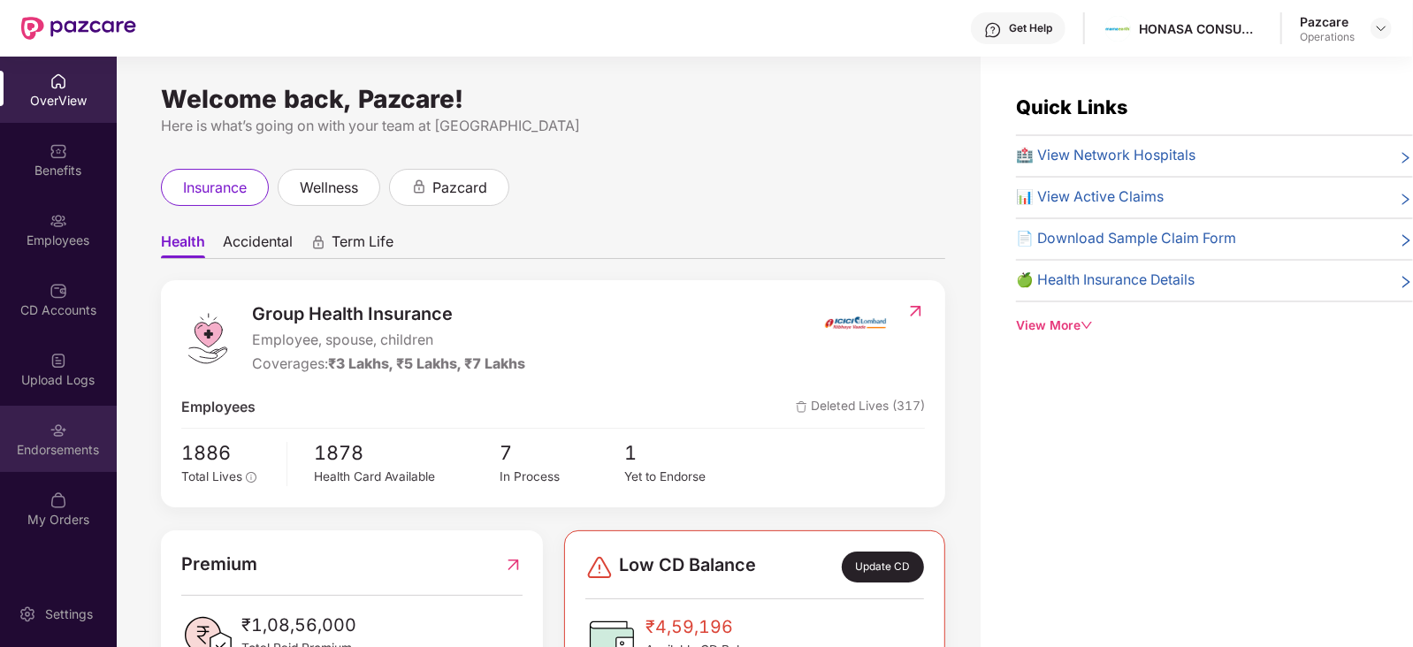
click at [2, 441] on div "Endorsements" at bounding box center [58, 450] width 117 height 18
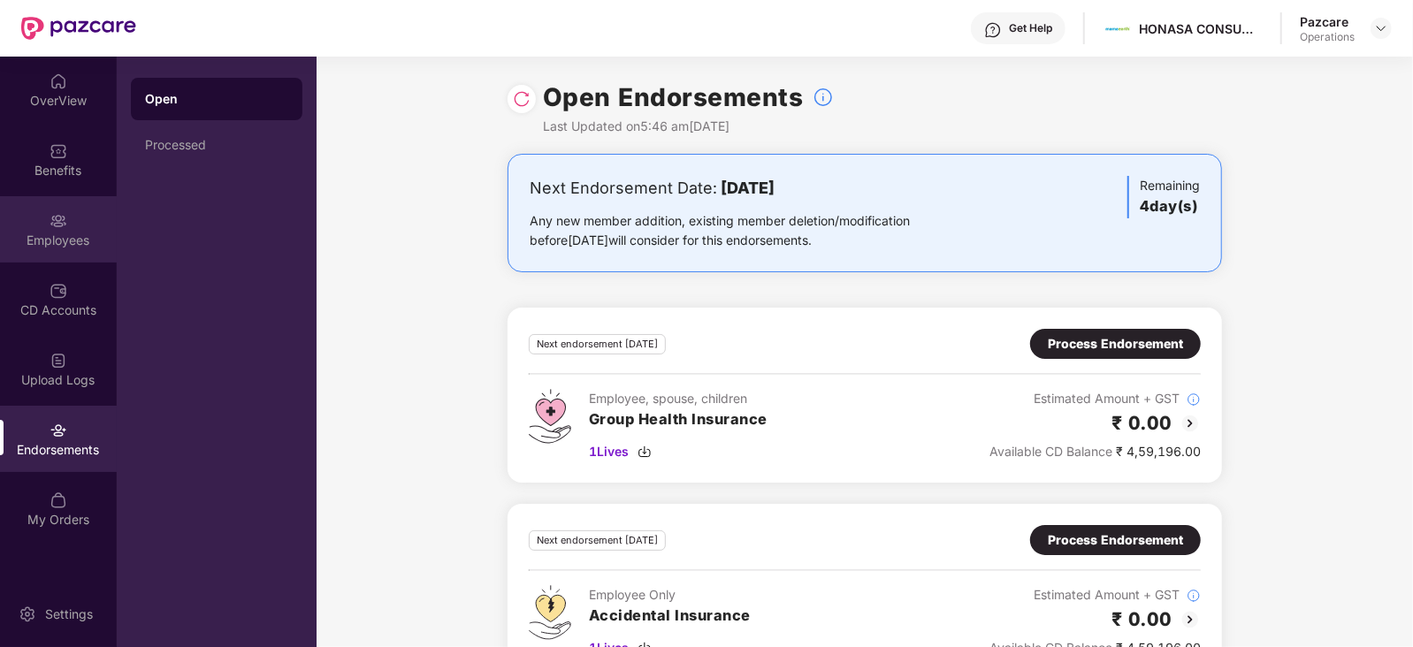
click at [75, 210] on div "Employees" at bounding box center [58, 229] width 117 height 66
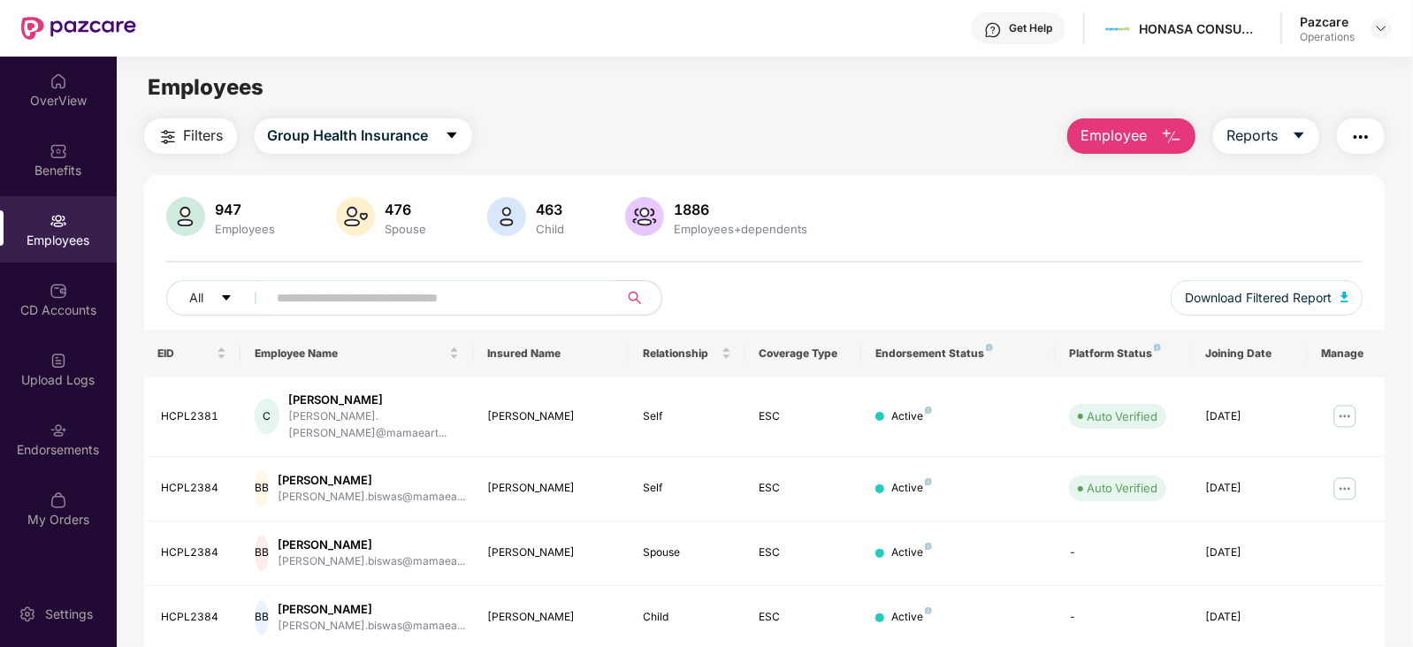
click at [301, 295] on input "text" at bounding box center [436, 298] width 317 height 27
paste input "********"
type input "********"
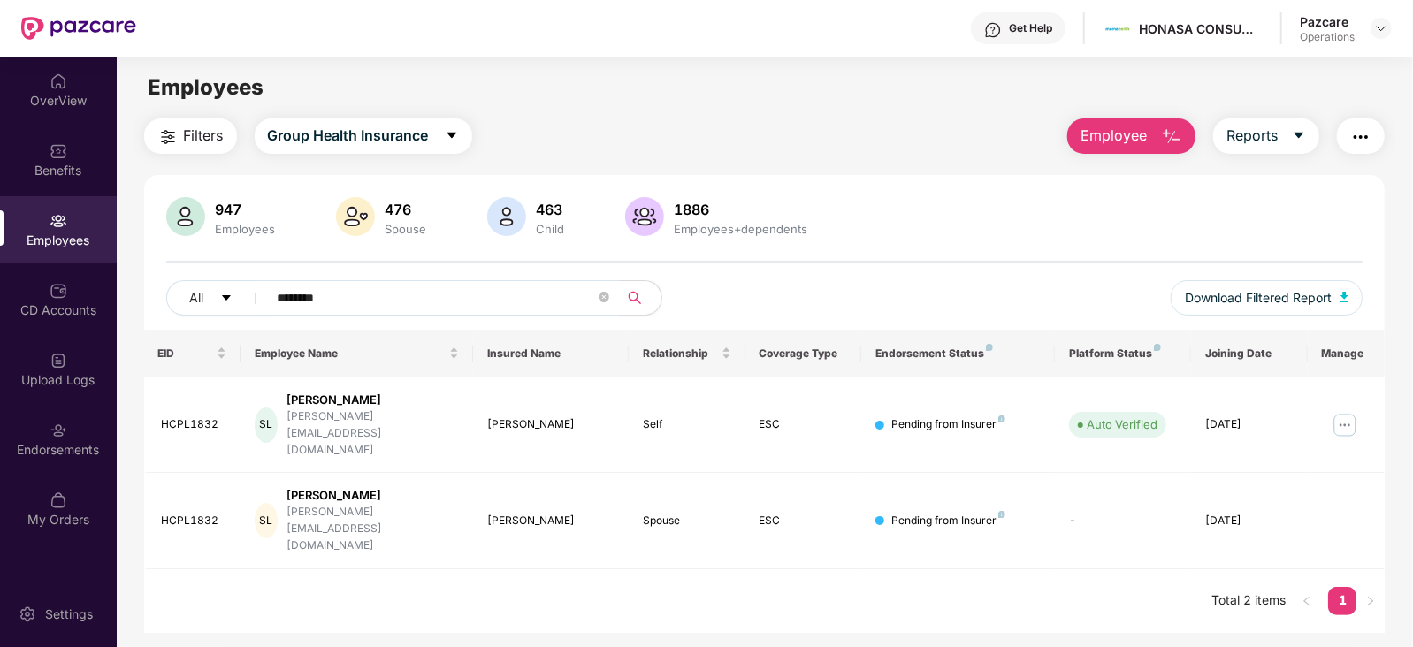
drag, startPoint x: 372, startPoint y: 300, endPoint x: 263, endPoint y: 304, distance: 109.7
click at [263, 304] on span "********" at bounding box center [437, 297] width 363 height 35
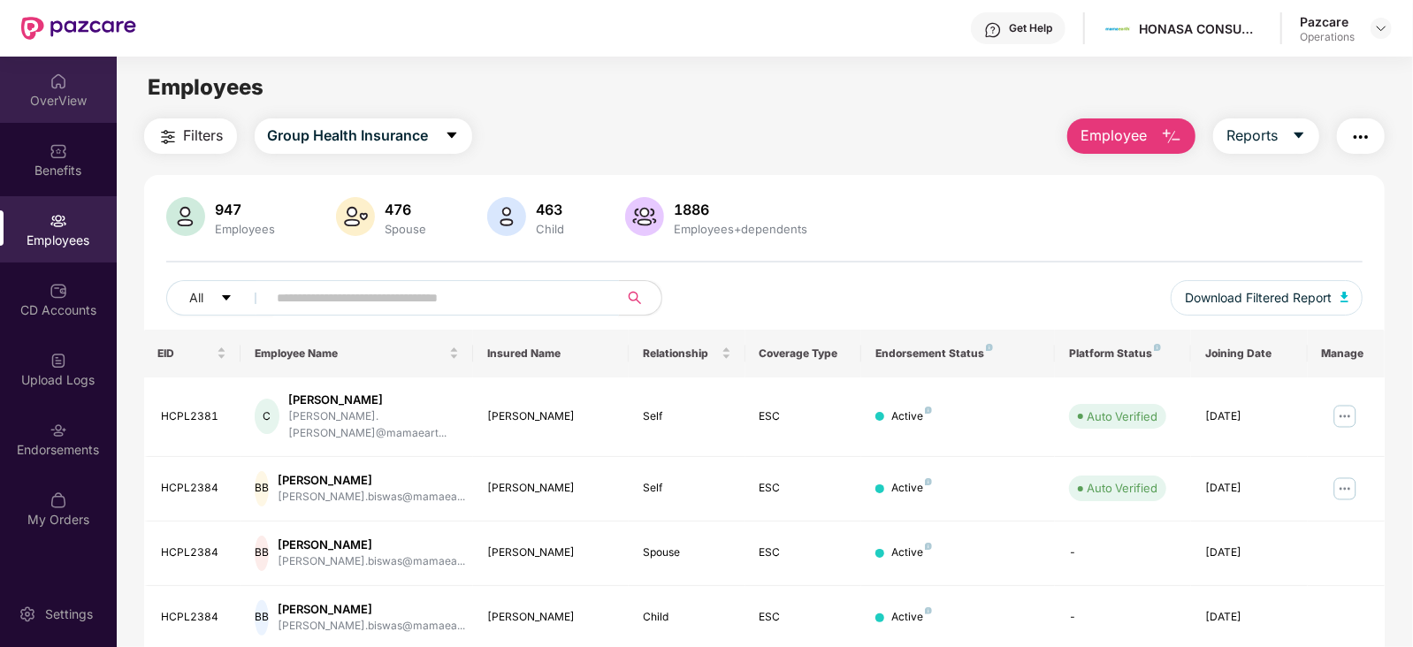
click at [70, 89] on div "OverView" at bounding box center [58, 90] width 117 height 66
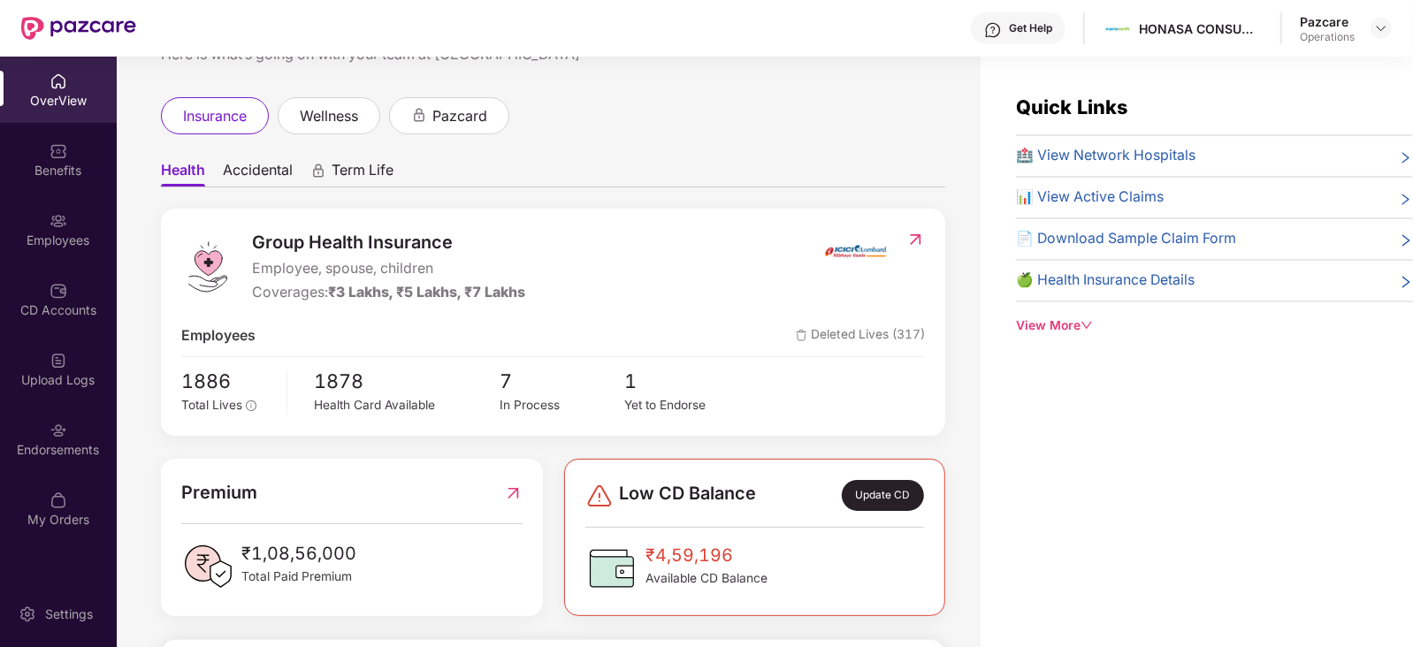
scroll to position [74, 0]
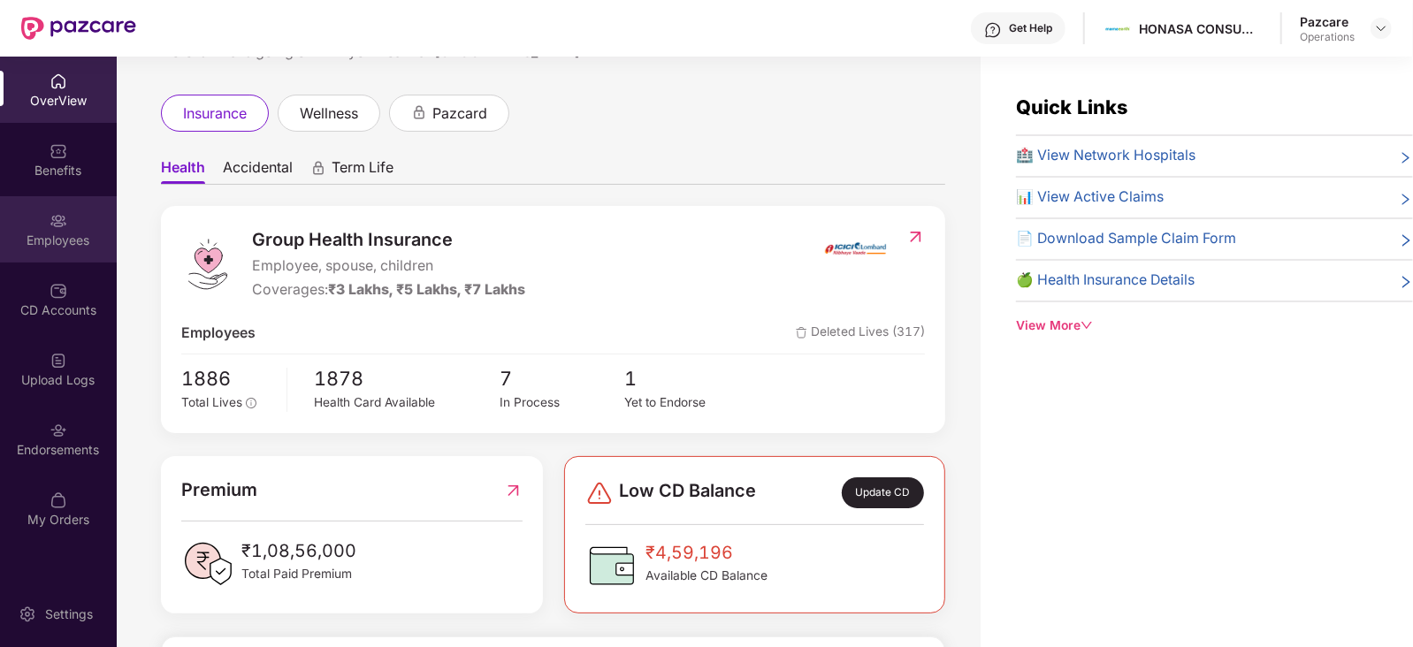
click at [72, 227] on div "Employees" at bounding box center [58, 229] width 117 height 66
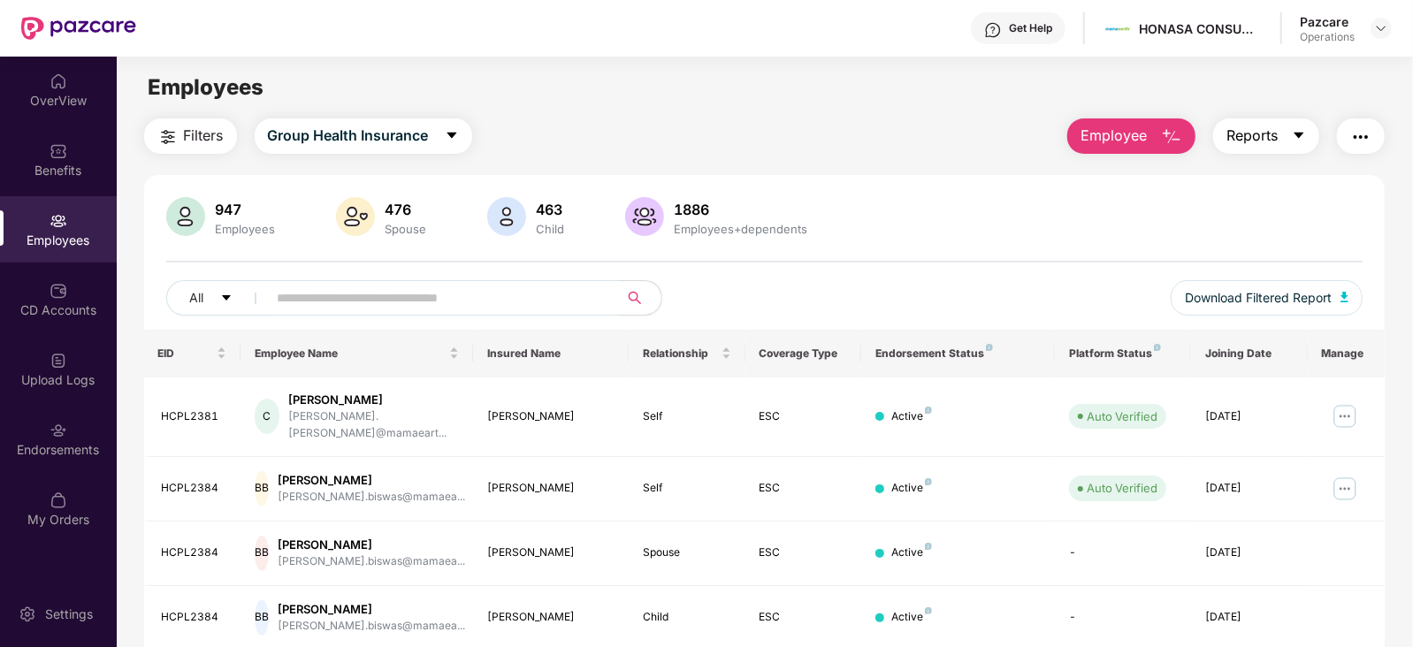
click at [1302, 135] on icon "caret-down" at bounding box center [1299, 135] width 14 height 14
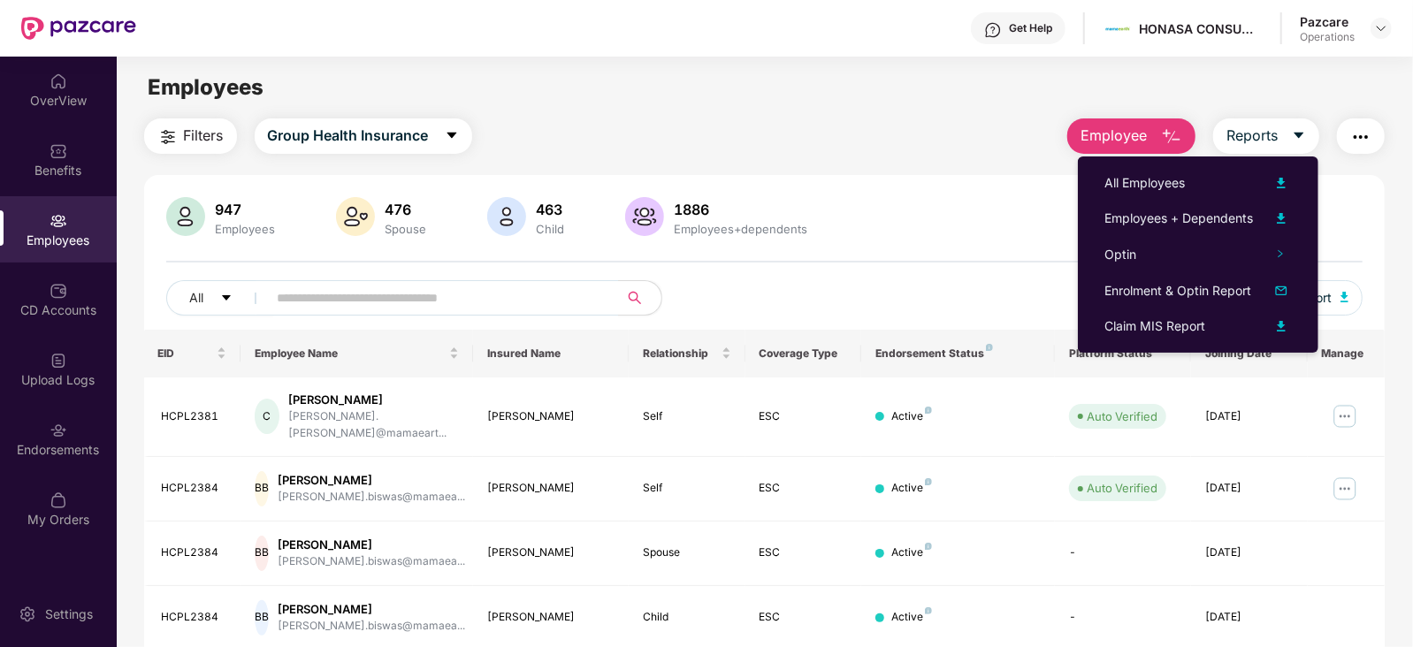
click at [1170, 134] on img "button" at bounding box center [1171, 136] width 21 height 21
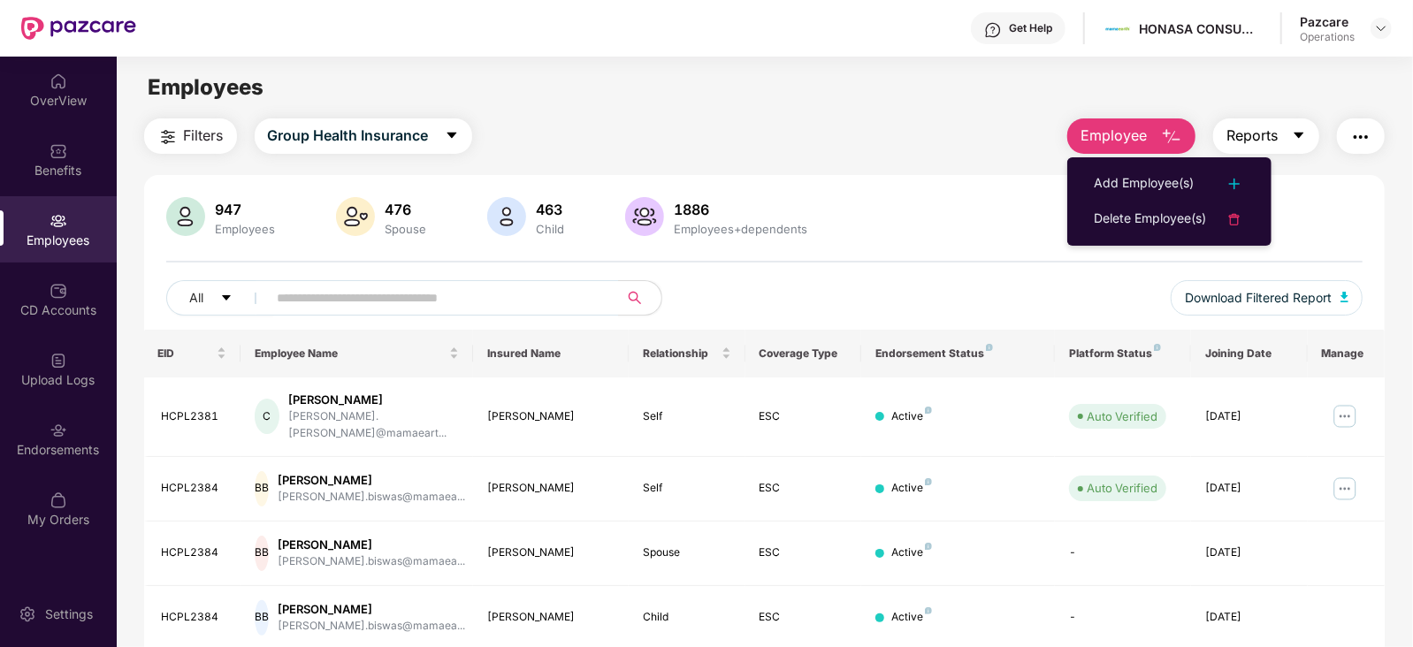
click at [1258, 131] on span "Reports" at bounding box center [1251, 136] width 51 height 22
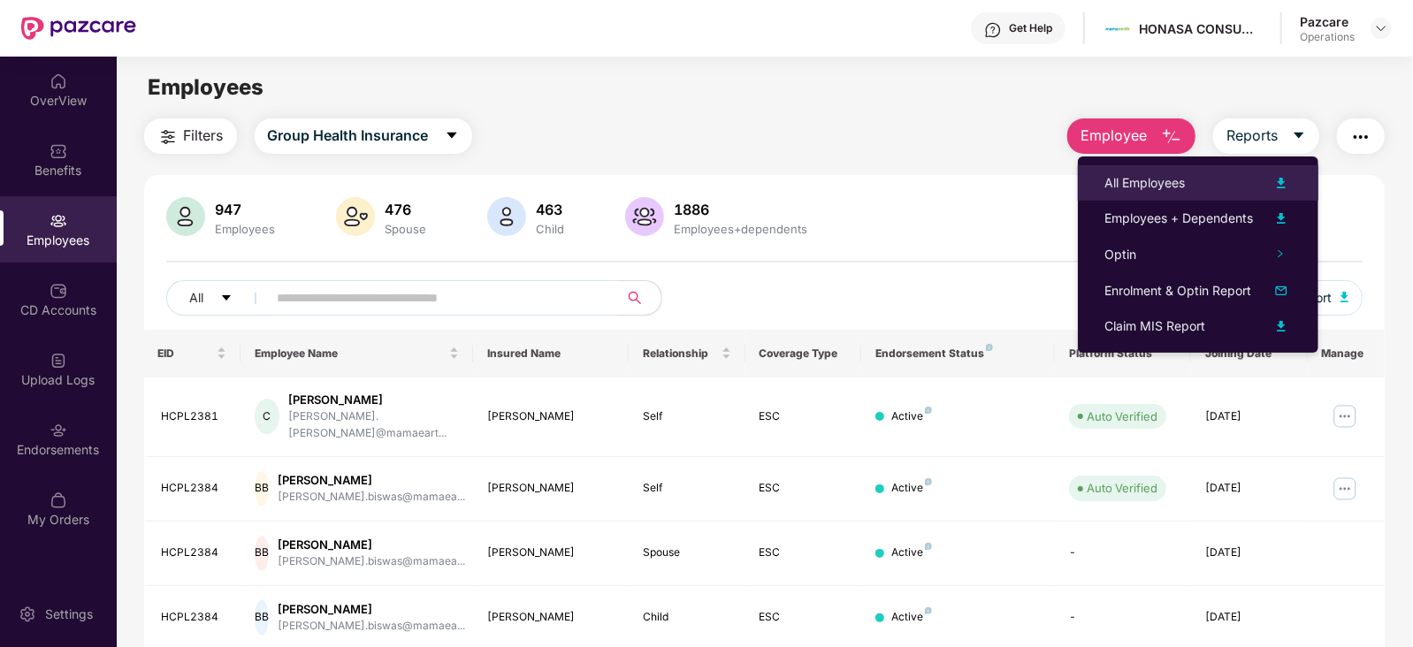
click at [1220, 183] on div "All Employees" at bounding box center [1197, 182] width 187 height 21
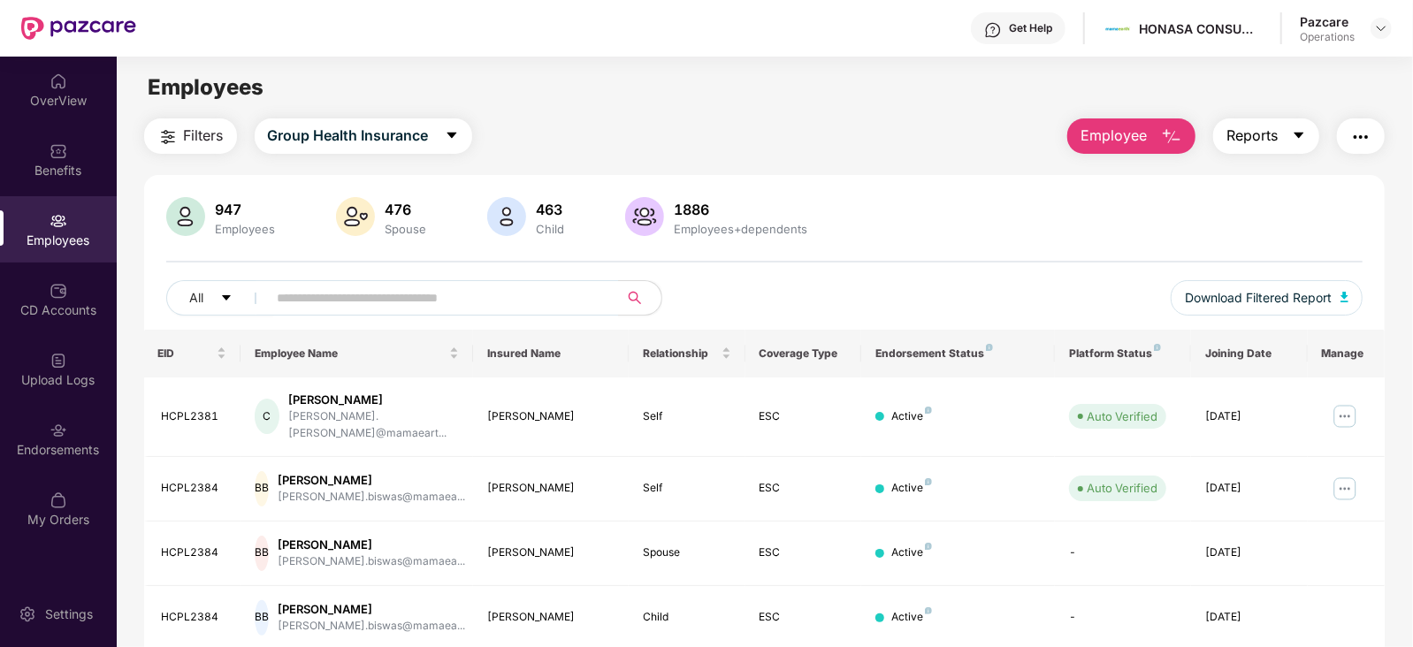
click at [1271, 134] on span "Reports" at bounding box center [1251, 136] width 51 height 22
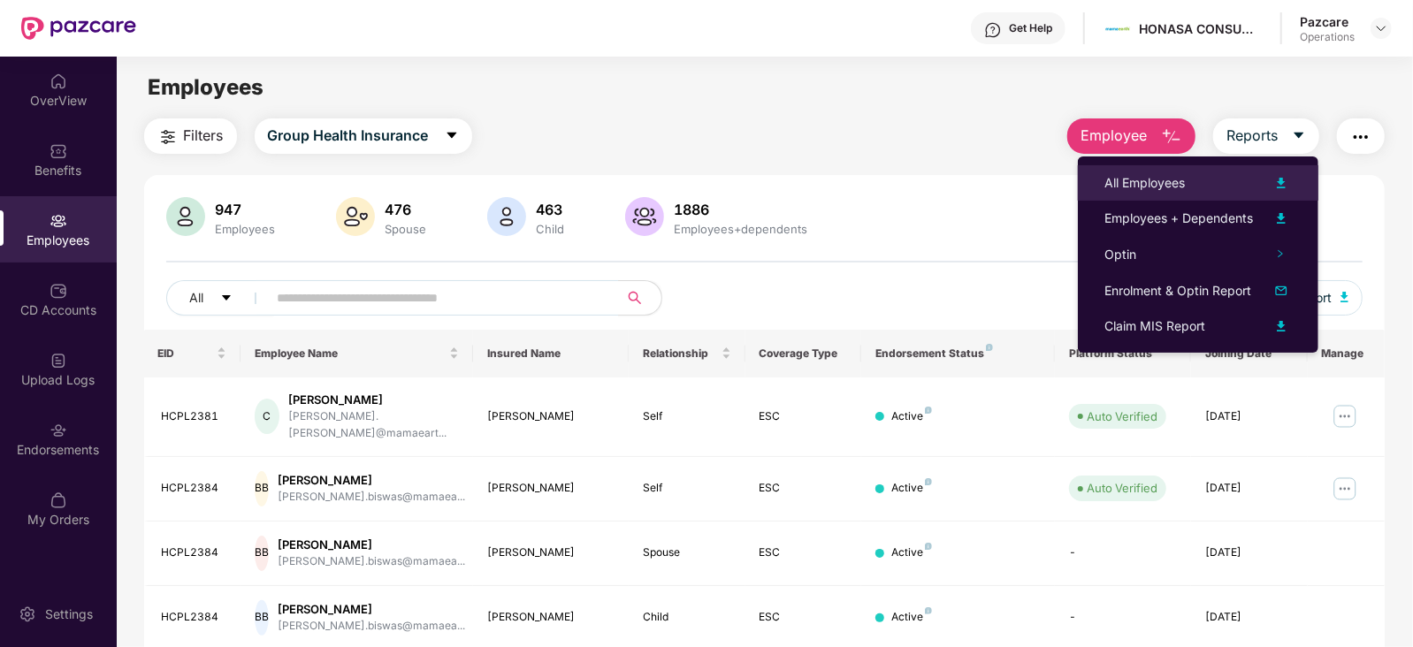
click at [1158, 179] on div "All Employees" at bounding box center [1144, 182] width 80 height 19
